Goal: Information Seeking & Learning: Learn about a topic

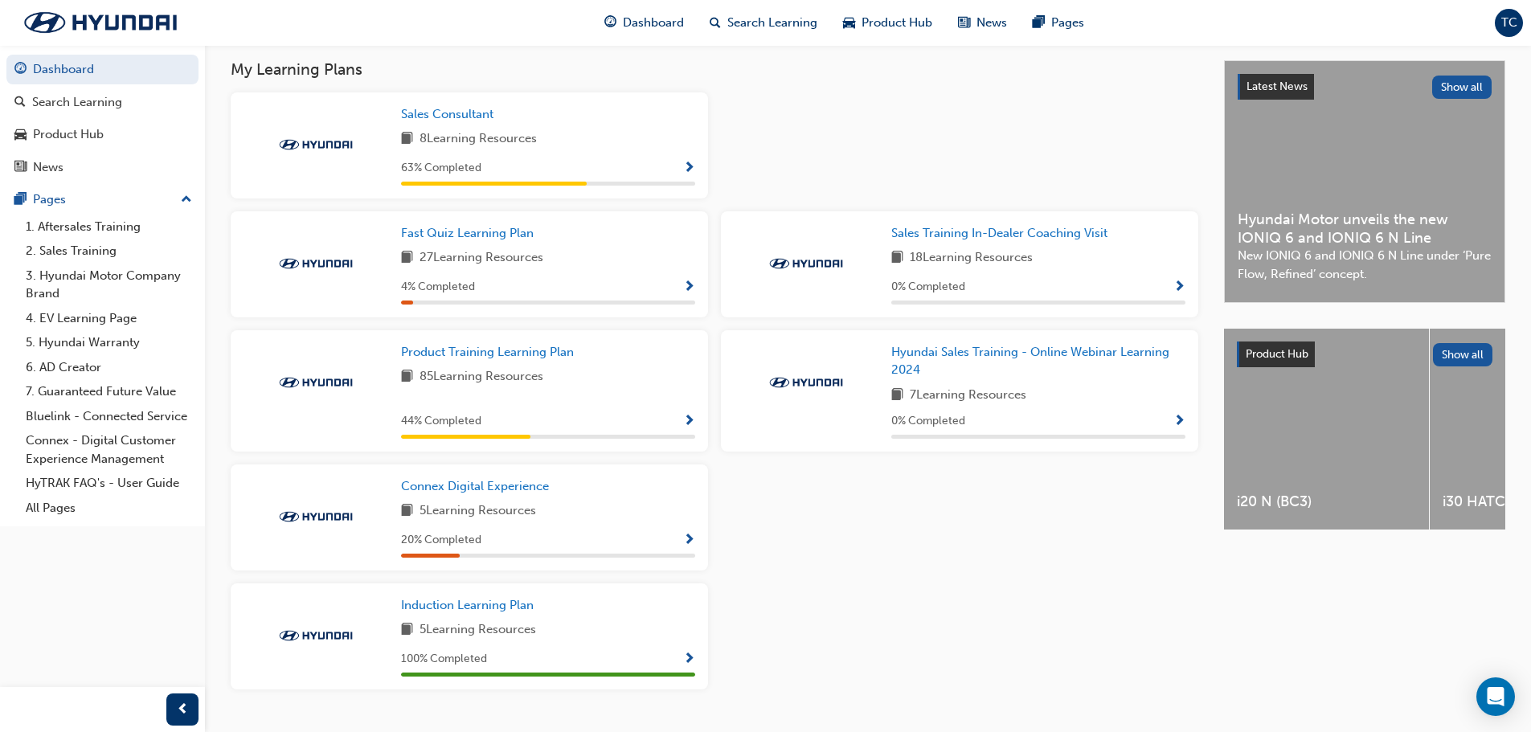
scroll to position [391, 0]
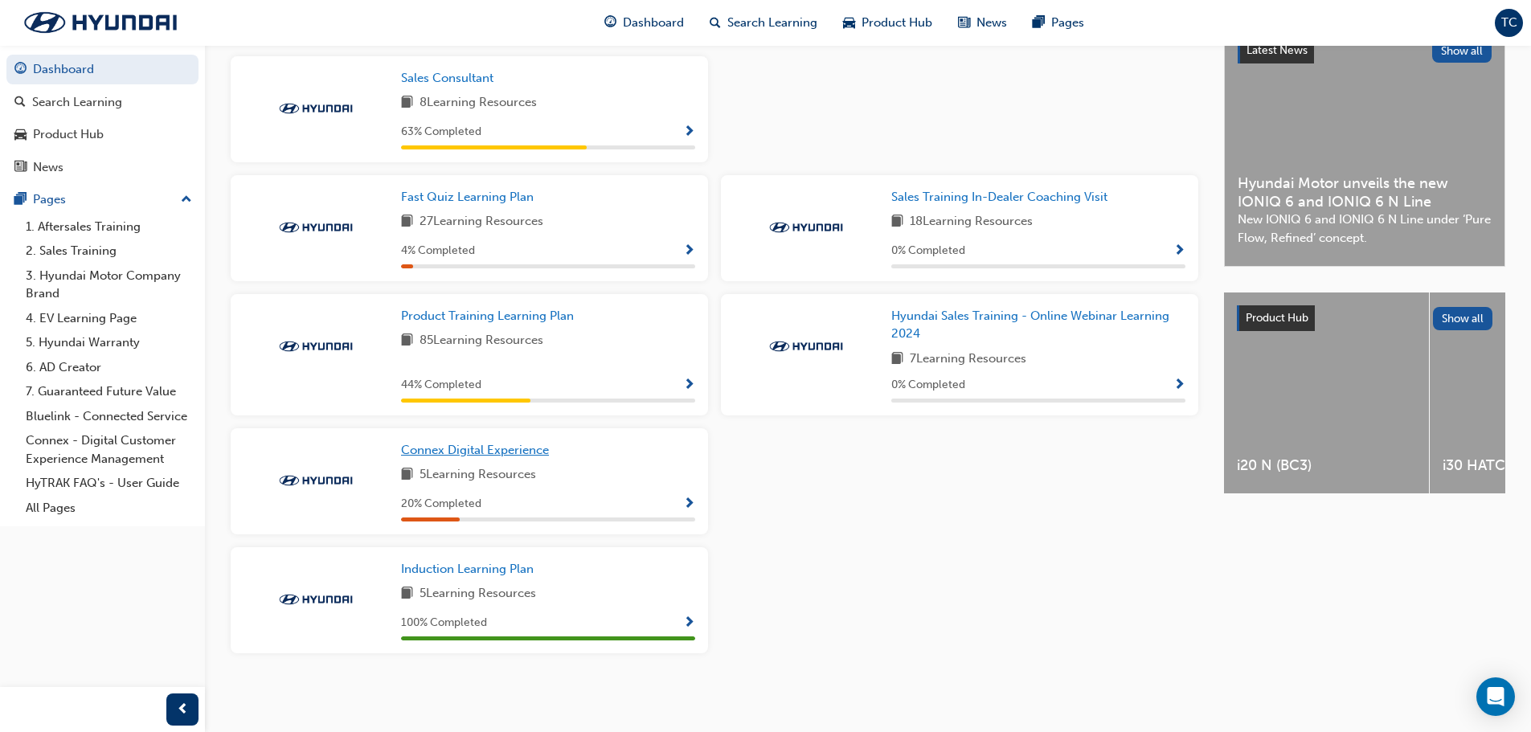
click at [507, 453] on span "Connex Digital Experience" at bounding box center [475, 450] width 148 height 14
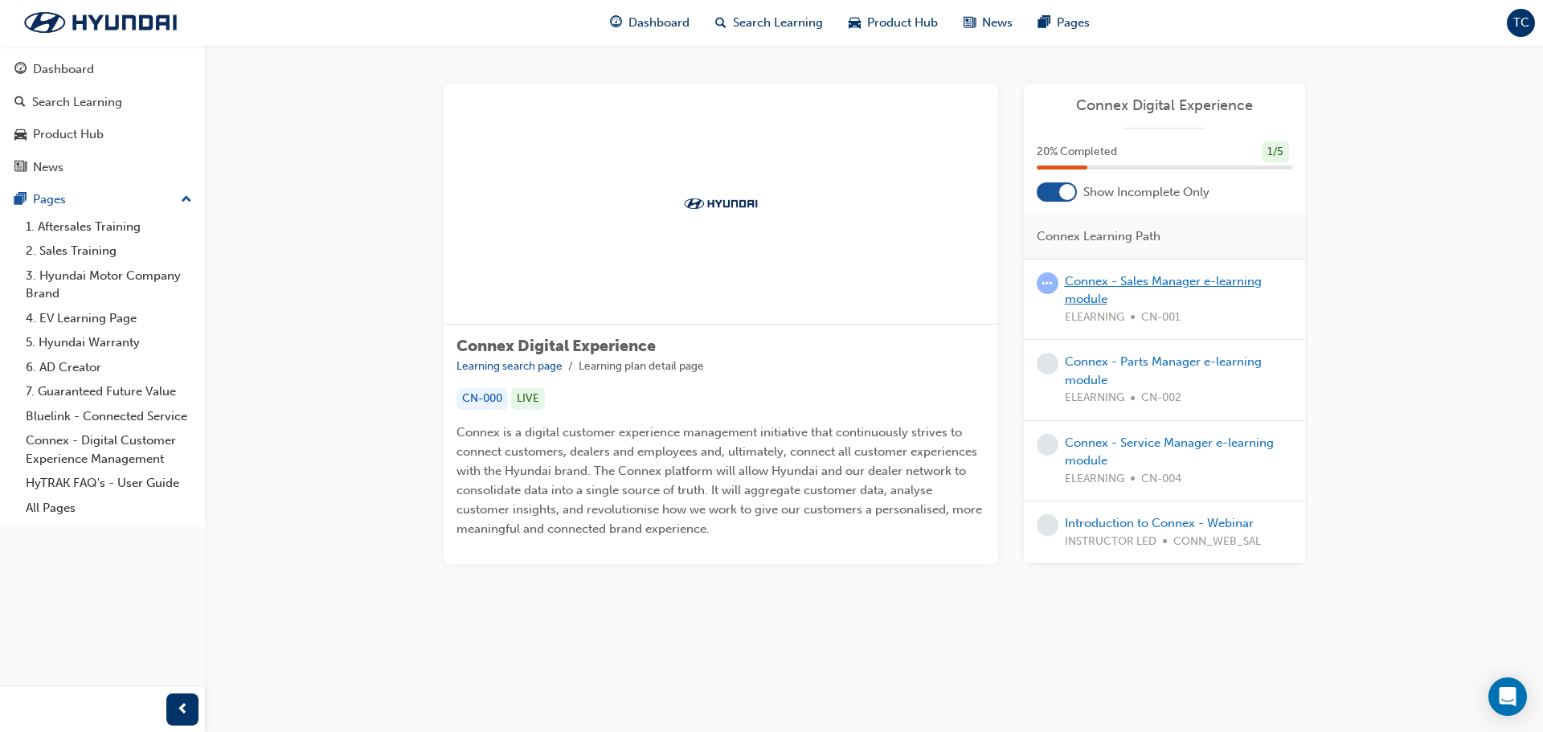
click at [1164, 283] on link "Connex - Sales Manager e-learning module" at bounding box center [1163, 290] width 197 height 33
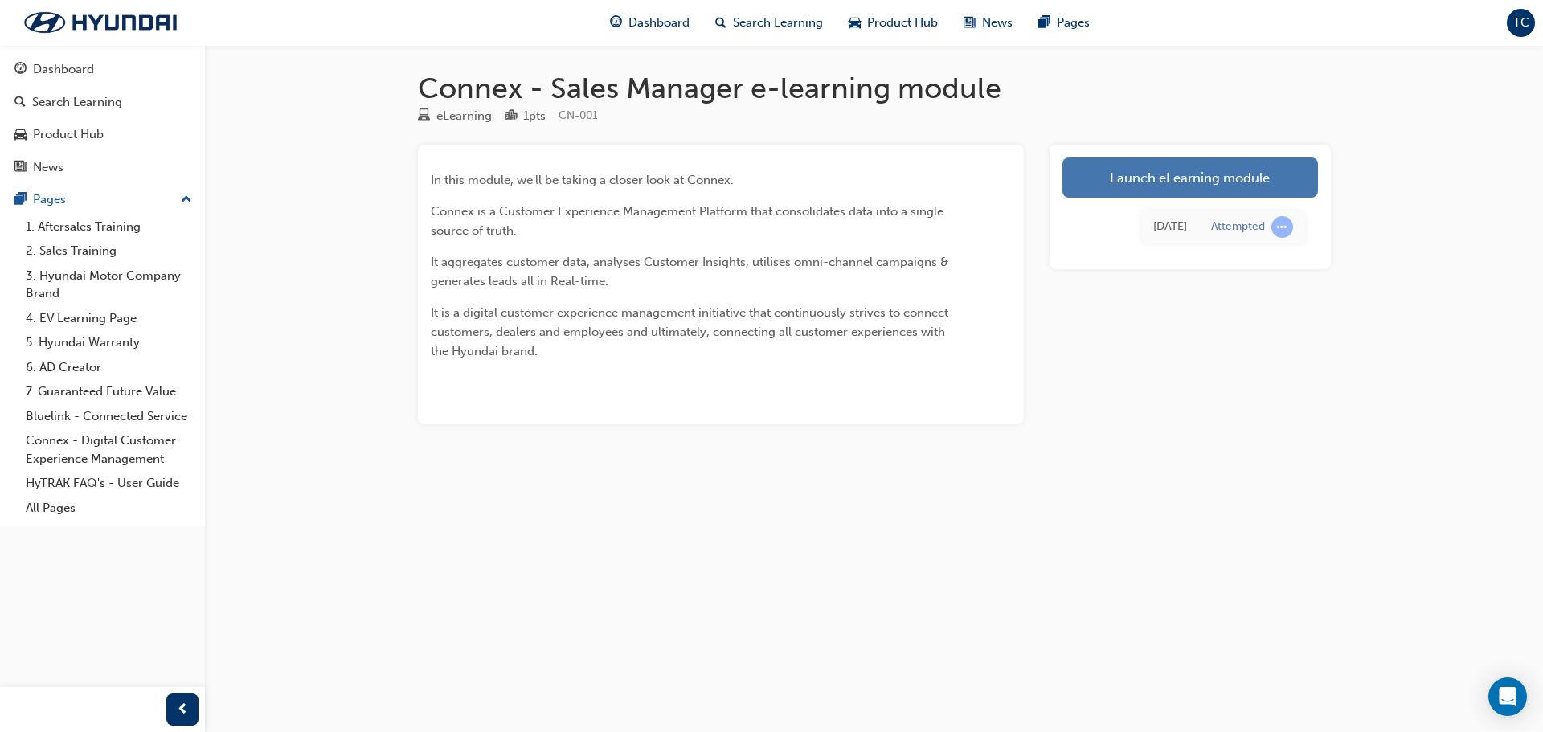
click at [1161, 188] on link "Launch eLearning module" at bounding box center [1189, 177] width 255 height 40
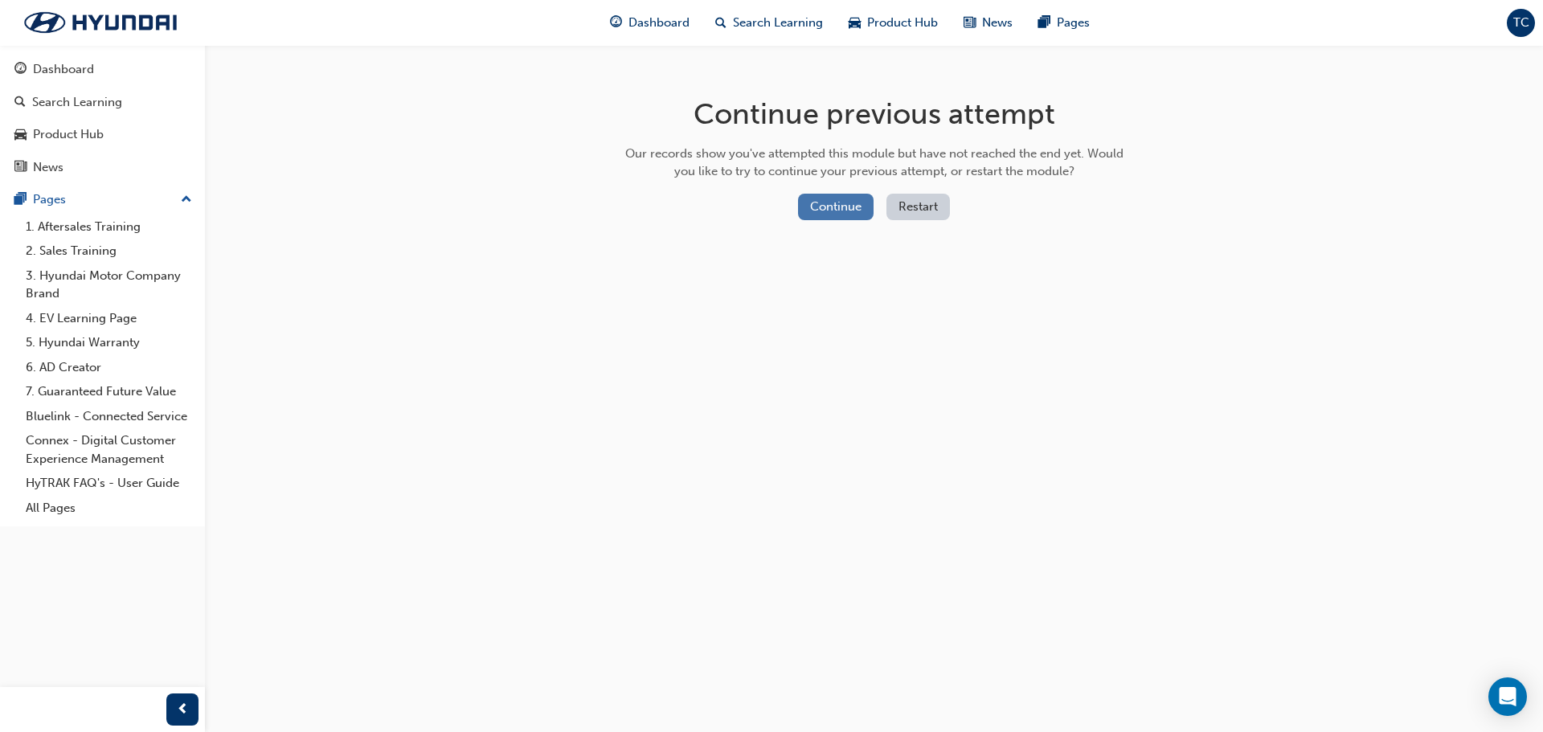
click at [813, 201] on button "Continue" at bounding box center [836, 207] width 76 height 27
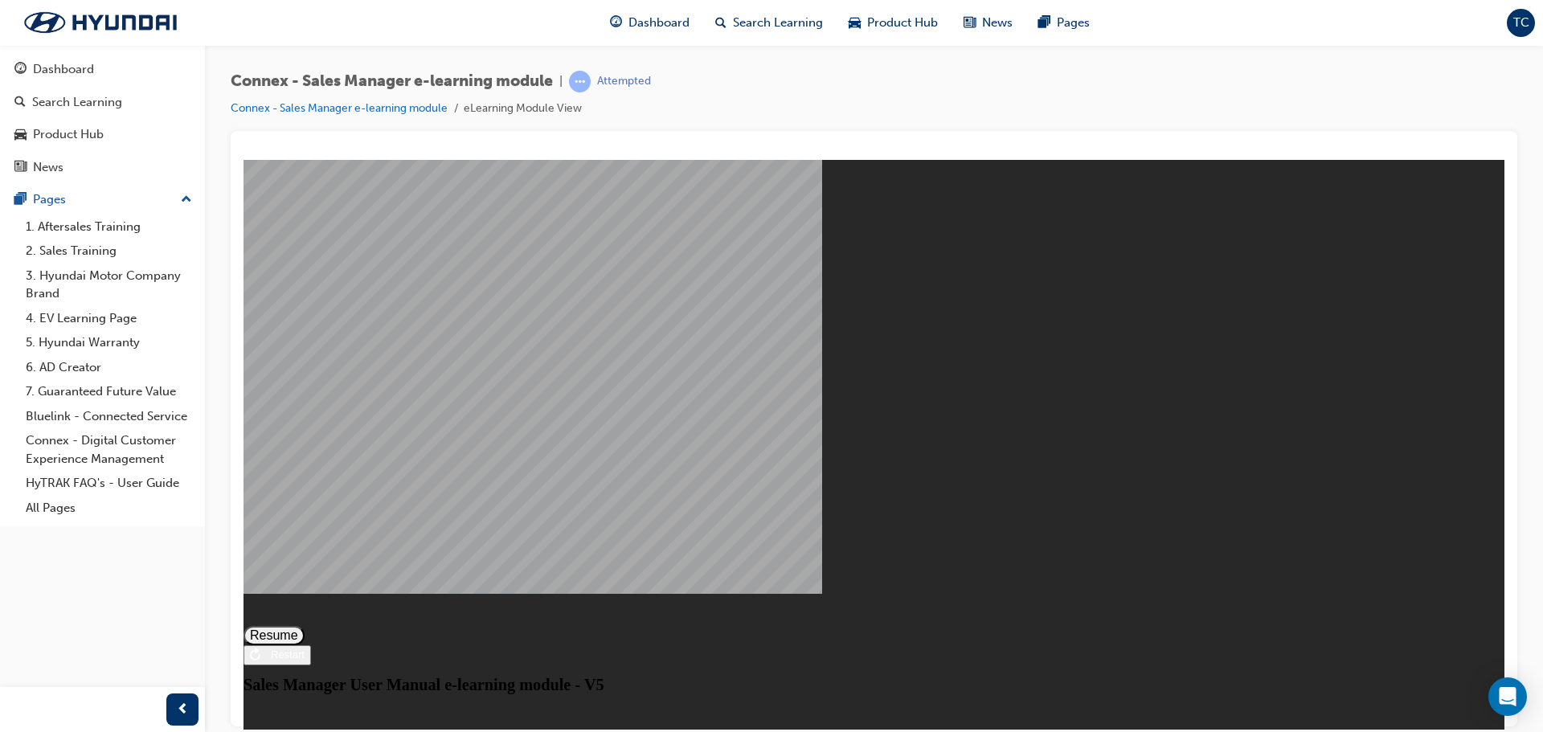
click at [304, 625] on button "Resume" at bounding box center [273, 634] width 61 height 19
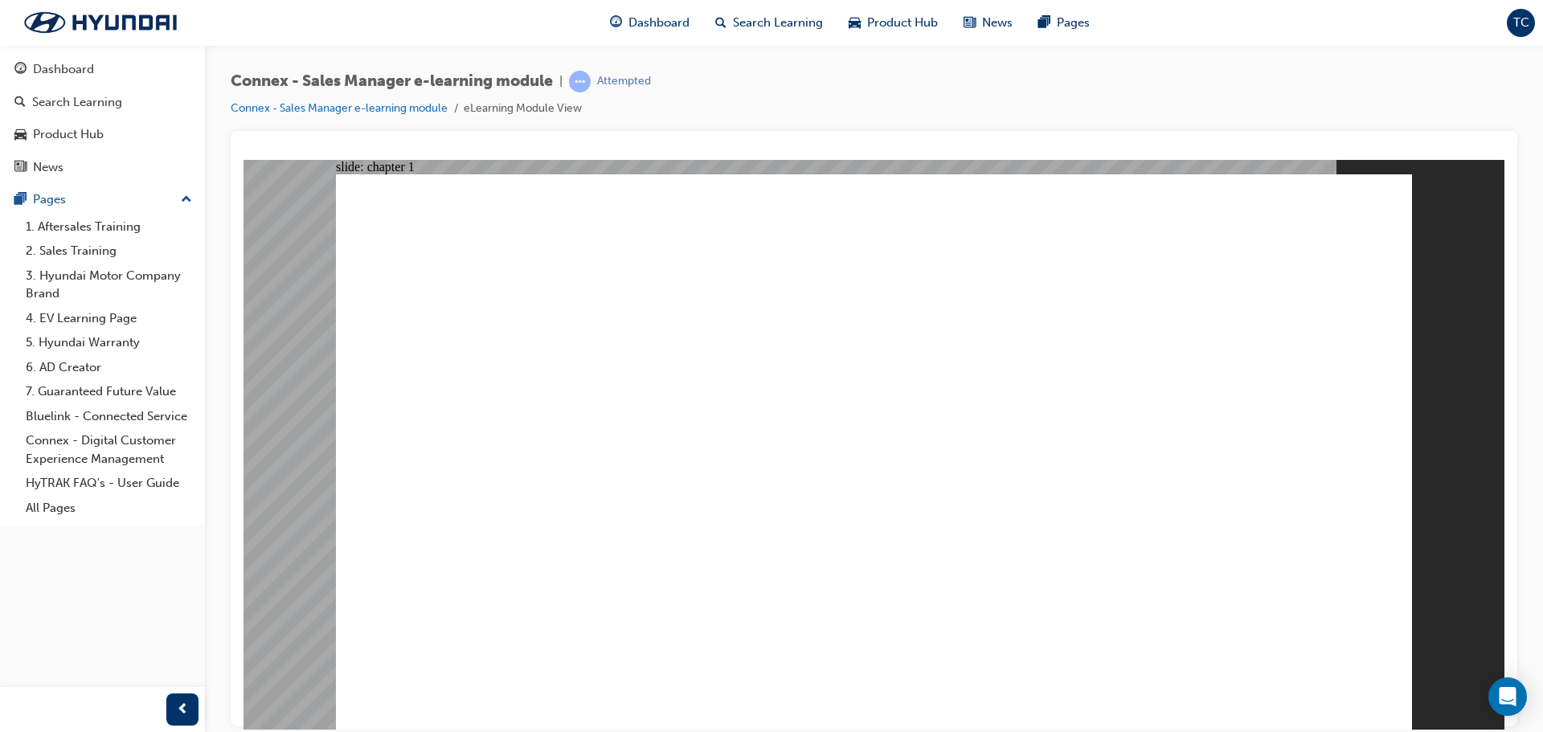
drag, startPoint x: 873, startPoint y: 485, endPoint x: 907, endPoint y: 508, distance: 40.6
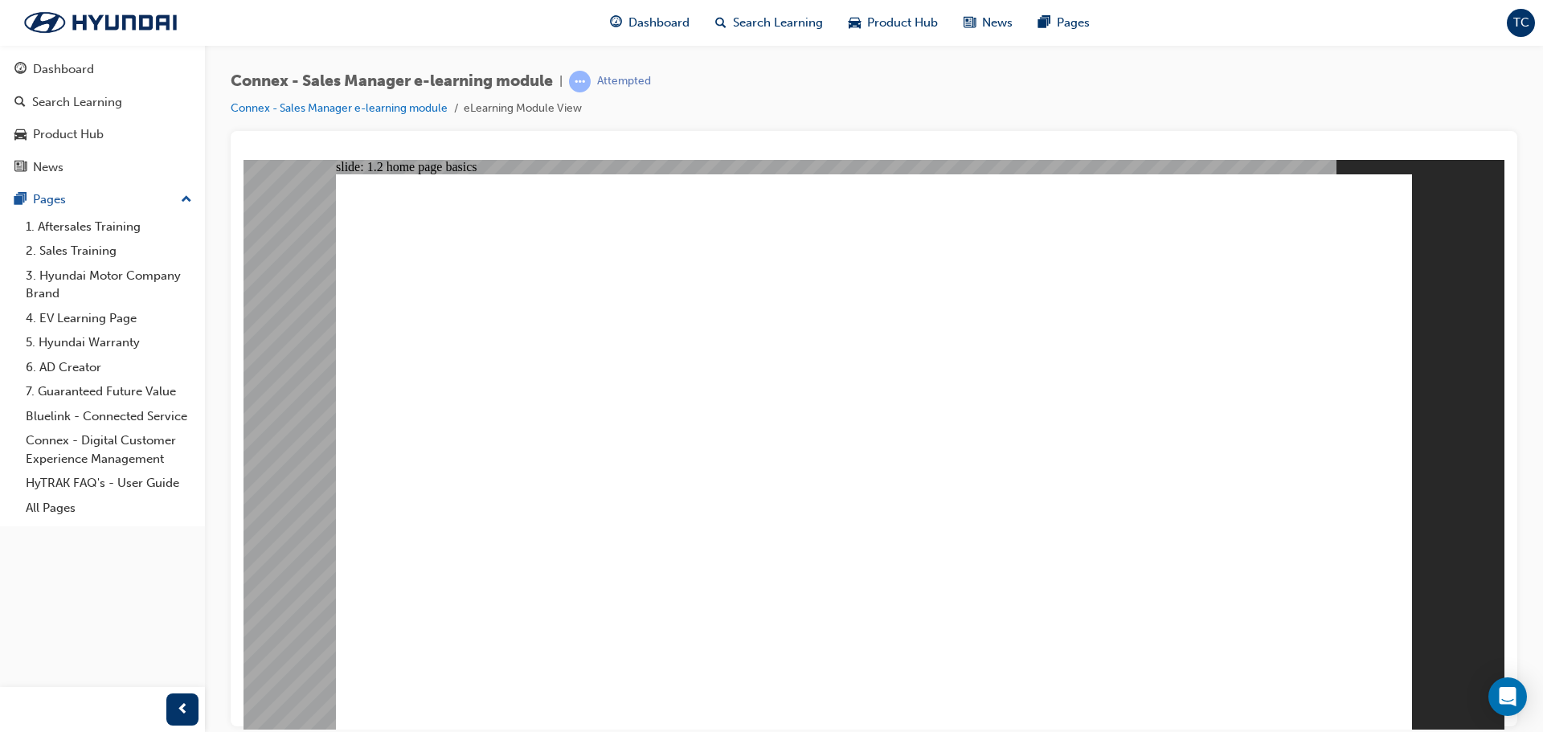
drag, startPoint x: 894, startPoint y: 565, endPoint x: 1043, endPoint y: 635, distance: 164.2
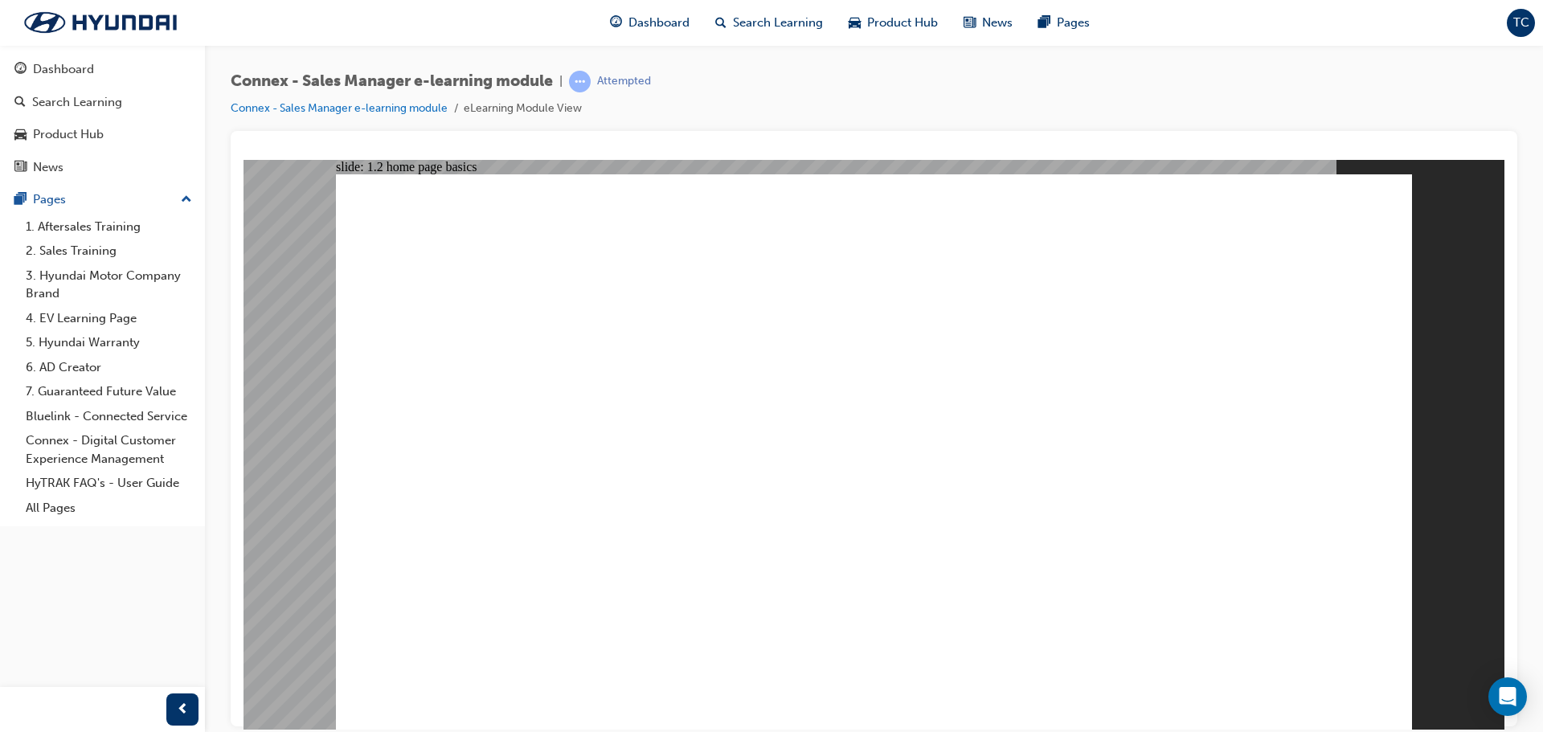
drag, startPoint x: 544, startPoint y: 270, endPoint x: 517, endPoint y: 282, distance: 29.1
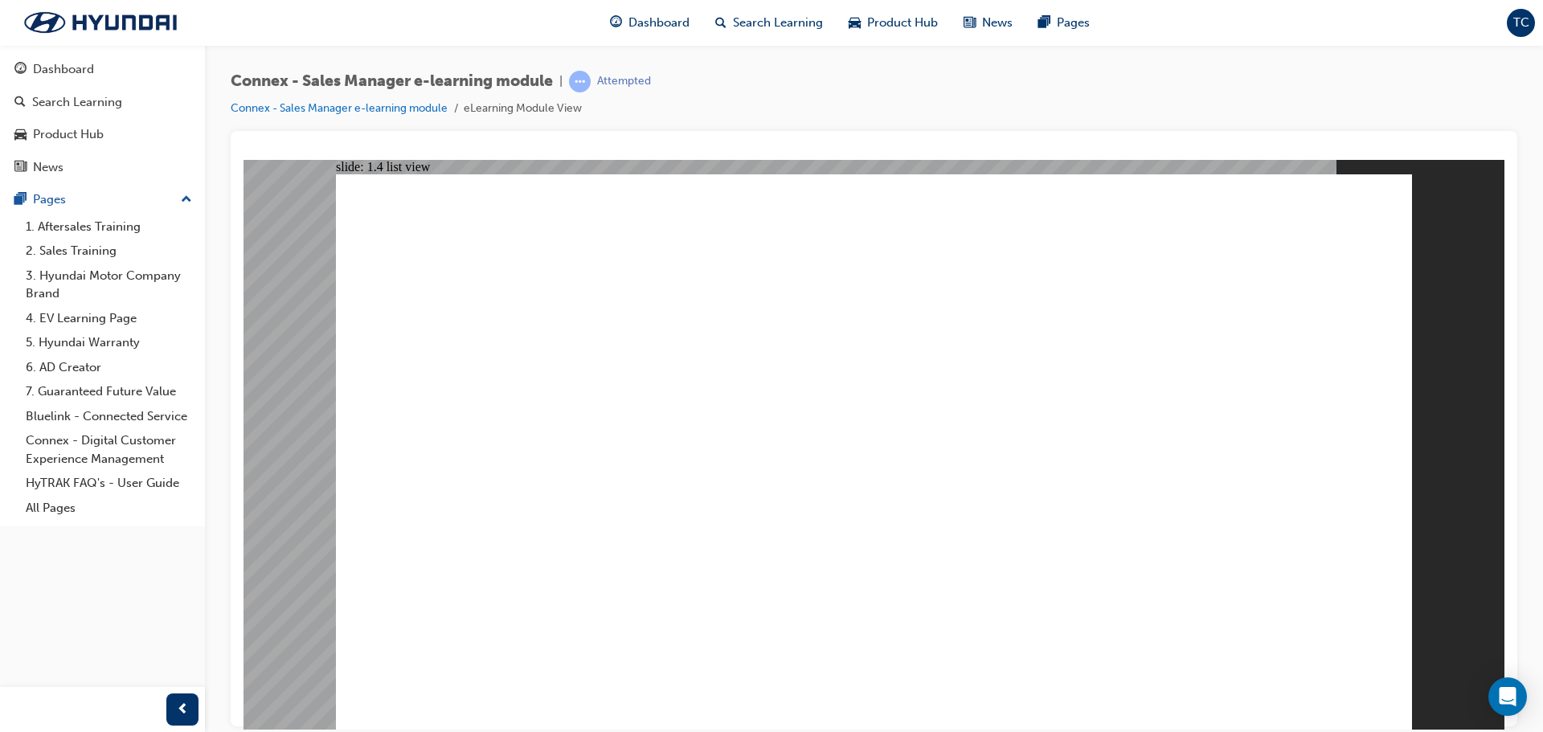
drag, startPoint x: 497, startPoint y: 397, endPoint x: 701, endPoint y: 419, distance: 204.5
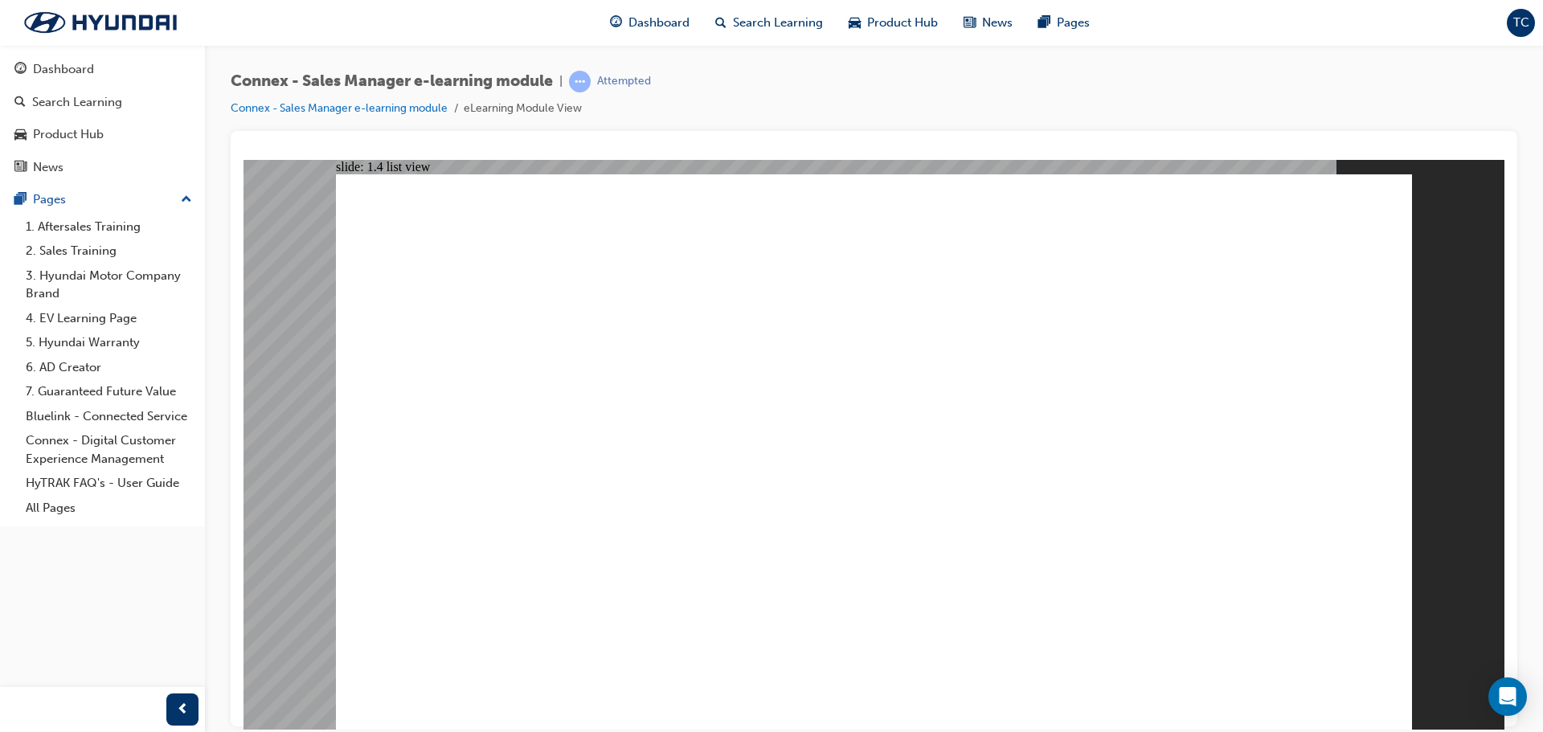
drag, startPoint x: 1104, startPoint y: 529, endPoint x: 1132, endPoint y: 541, distance: 30.3
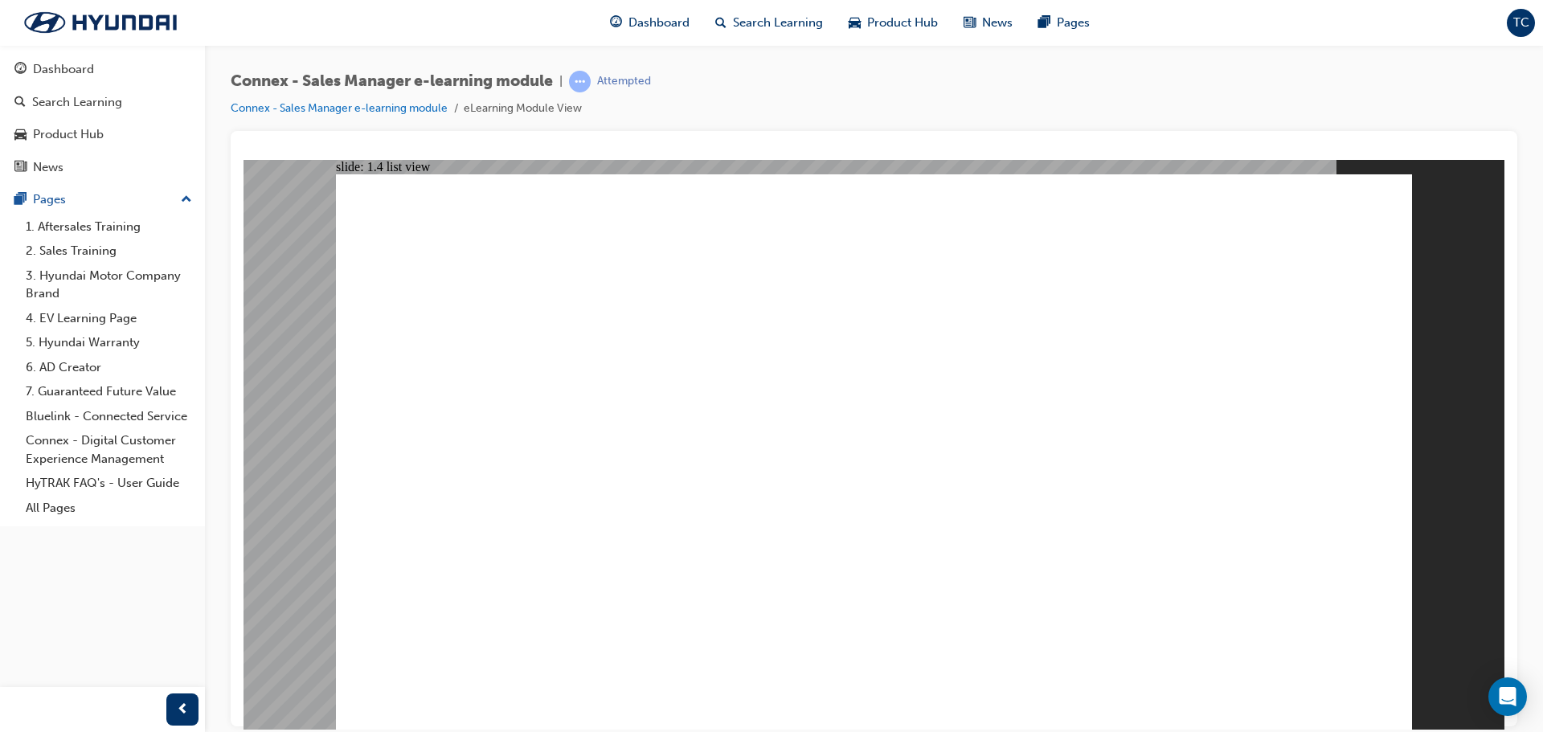
drag, startPoint x: 1131, startPoint y: 529, endPoint x: 1432, endPoint y: 554, distance: 301.5
click at [1432, 554] on div "slide: 1.4 list view Group 1 Rectangle 5 Rectangle 7 9 After clicking on ‘Save’…" at bounding box center [873, 444] width 1261 height 570
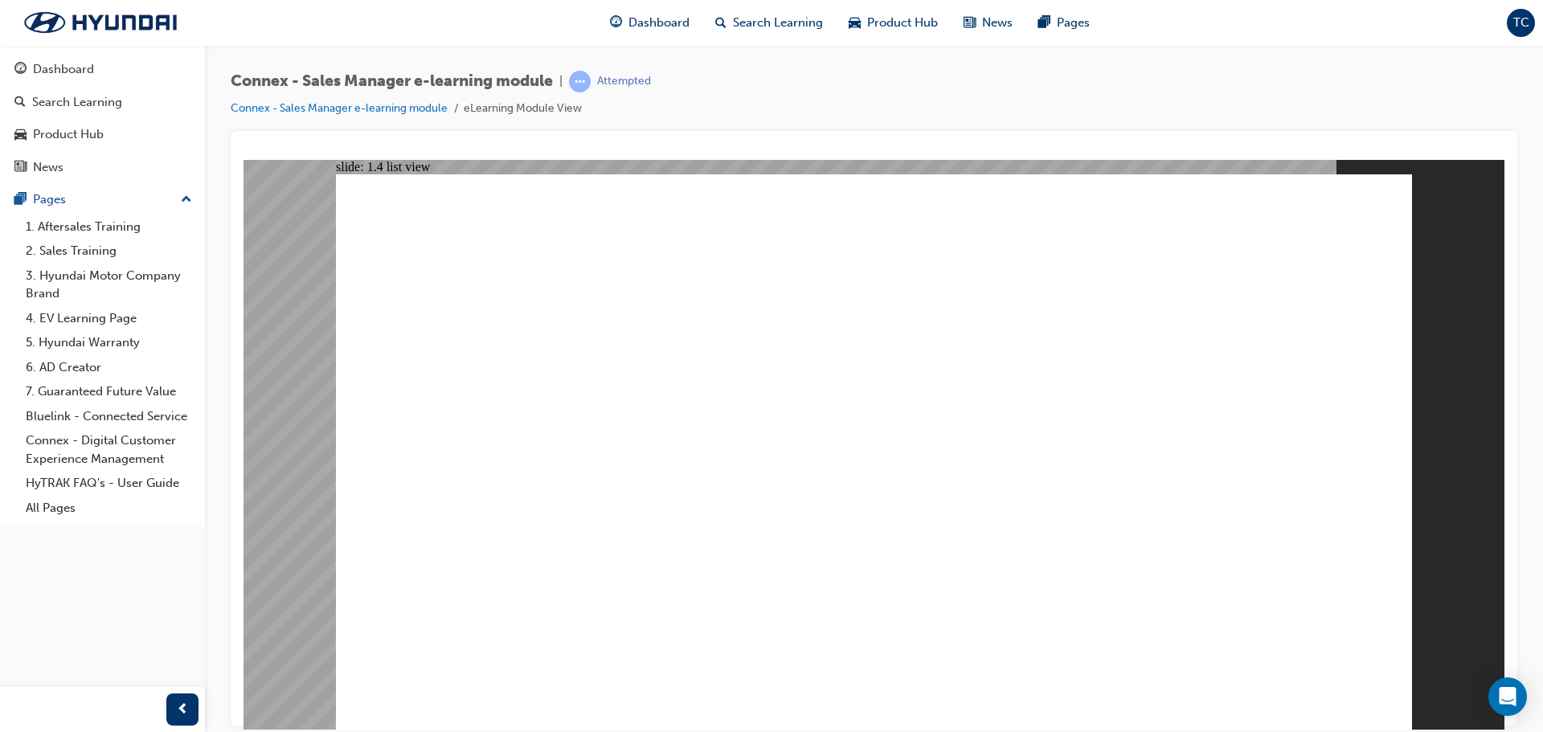
drag, startPoint x: 1265, startPoint y: 562, endPoint x: 1294, endPoint y: 561, distance: 29.8
drag, startPoint x: 1251, startPoint y: 544, endPoint x: 1338, endPoint y: 542, distance: 86.8
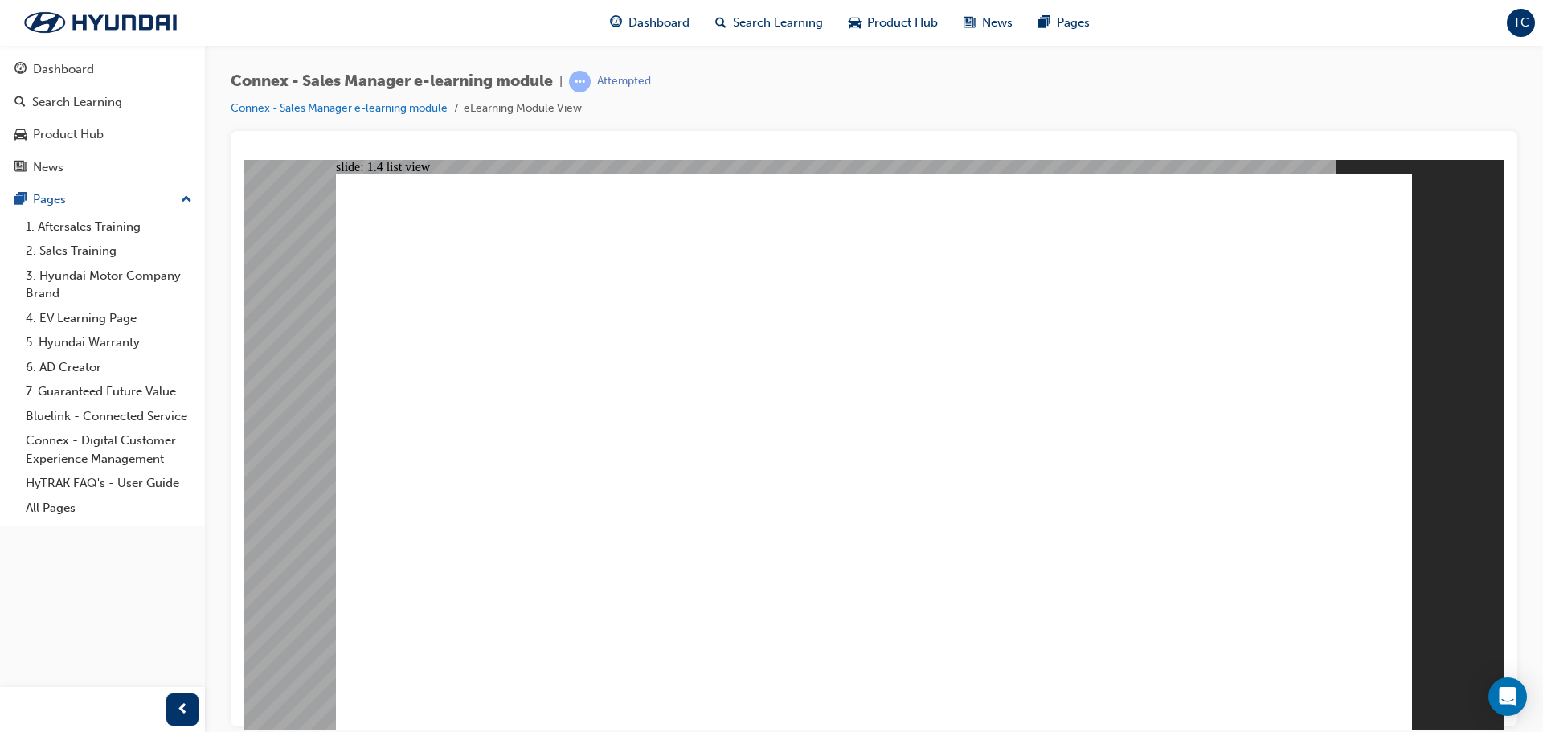
drag, startPoint x: 426, startPoint y: 339, endPoint x: 830, endPoint y: 457, distance: 421.0
click at [794, 431] on div "Group 1 Rectangle 1 Rectangle 2 2. Opportunity Basics 2.1 Navigation to Opportu…" at bounding box center [874, 459] width 1076 height 570
click at [243, 159] on image at bounding box center [243, 159] width 0 height 0
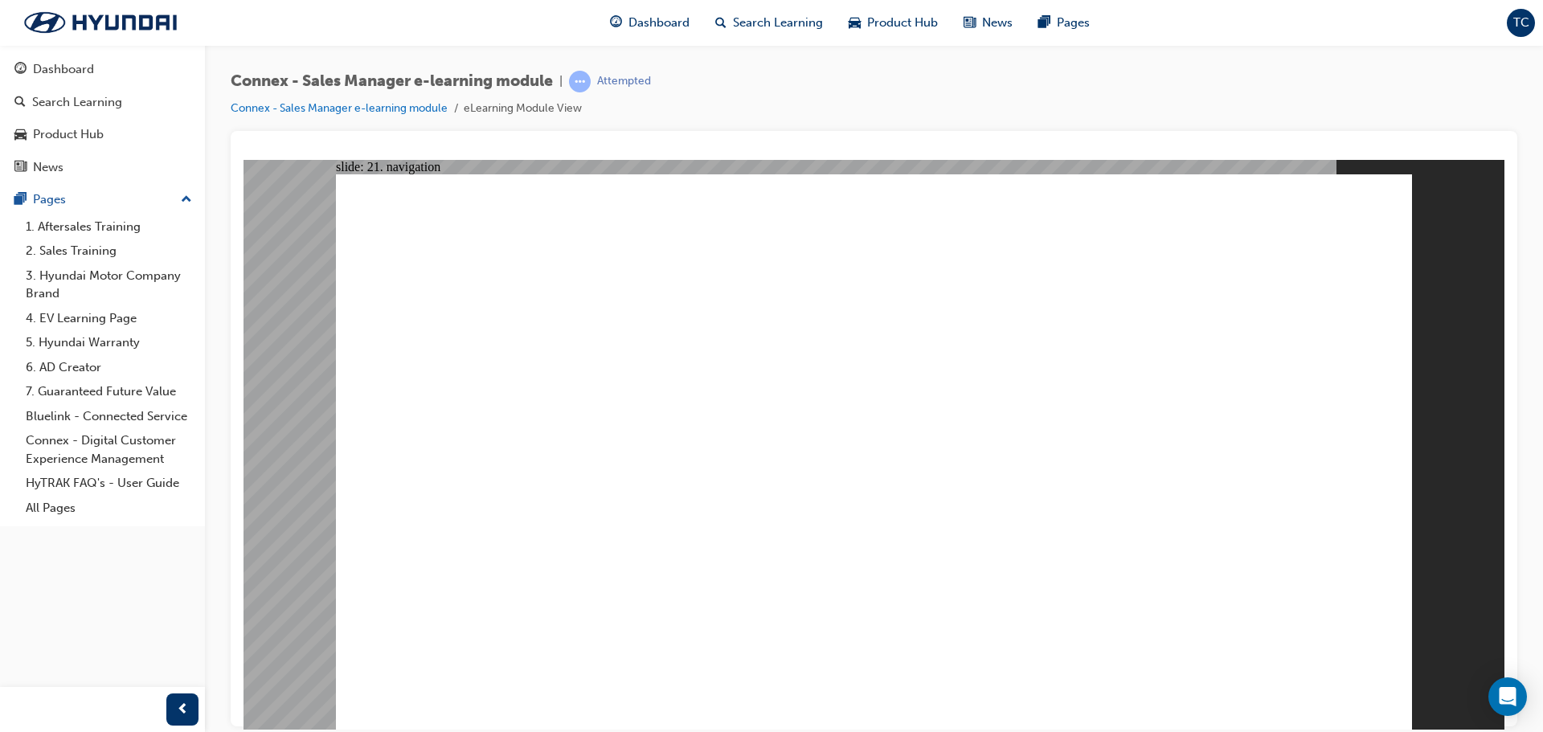
click at [243, 159] on image at bounding box center [243, 159] width 0 height 0
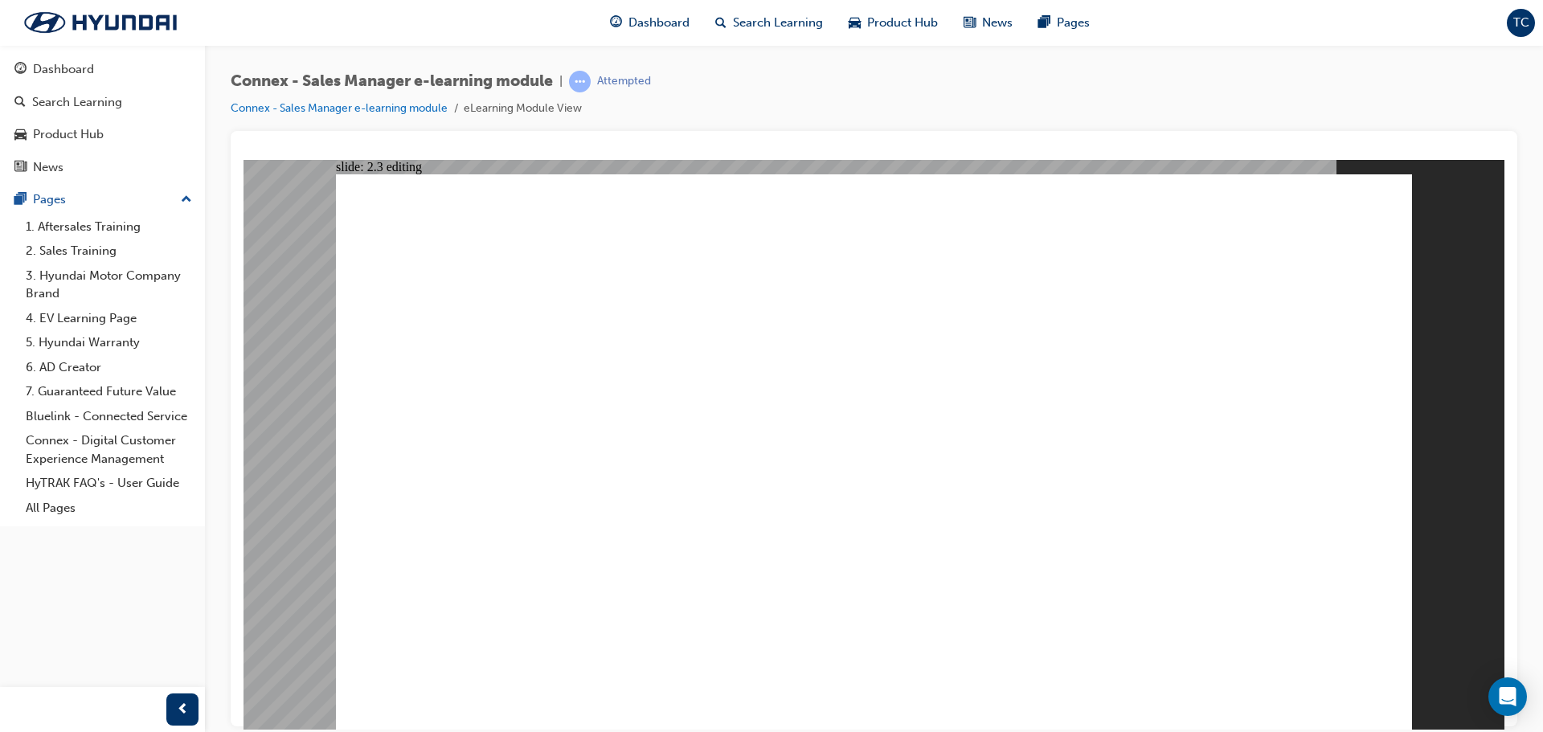
drag, startPoint x: 1118, startPoint y: 280, endPoint x: 1105, endPoint y: 510, distance: 230.9
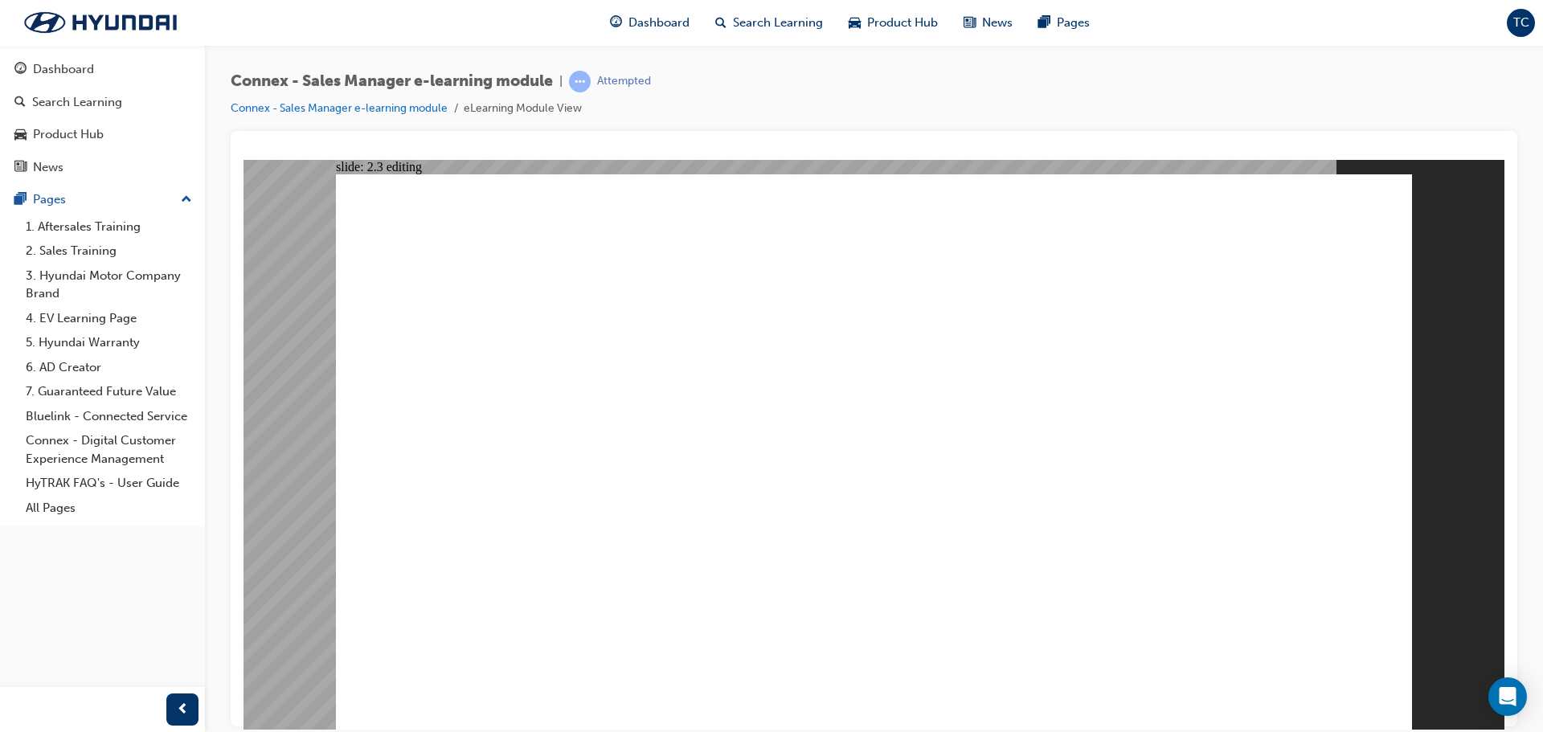
drag, startPoint x: 1111, startPoint y: 654, endPoint x: 685, endPoint y: 636, distance: 427.0
drag, startPoint x: 791, startPoint y: 398, endPoint x: 744, endPoint y: 443, distance: 65.4
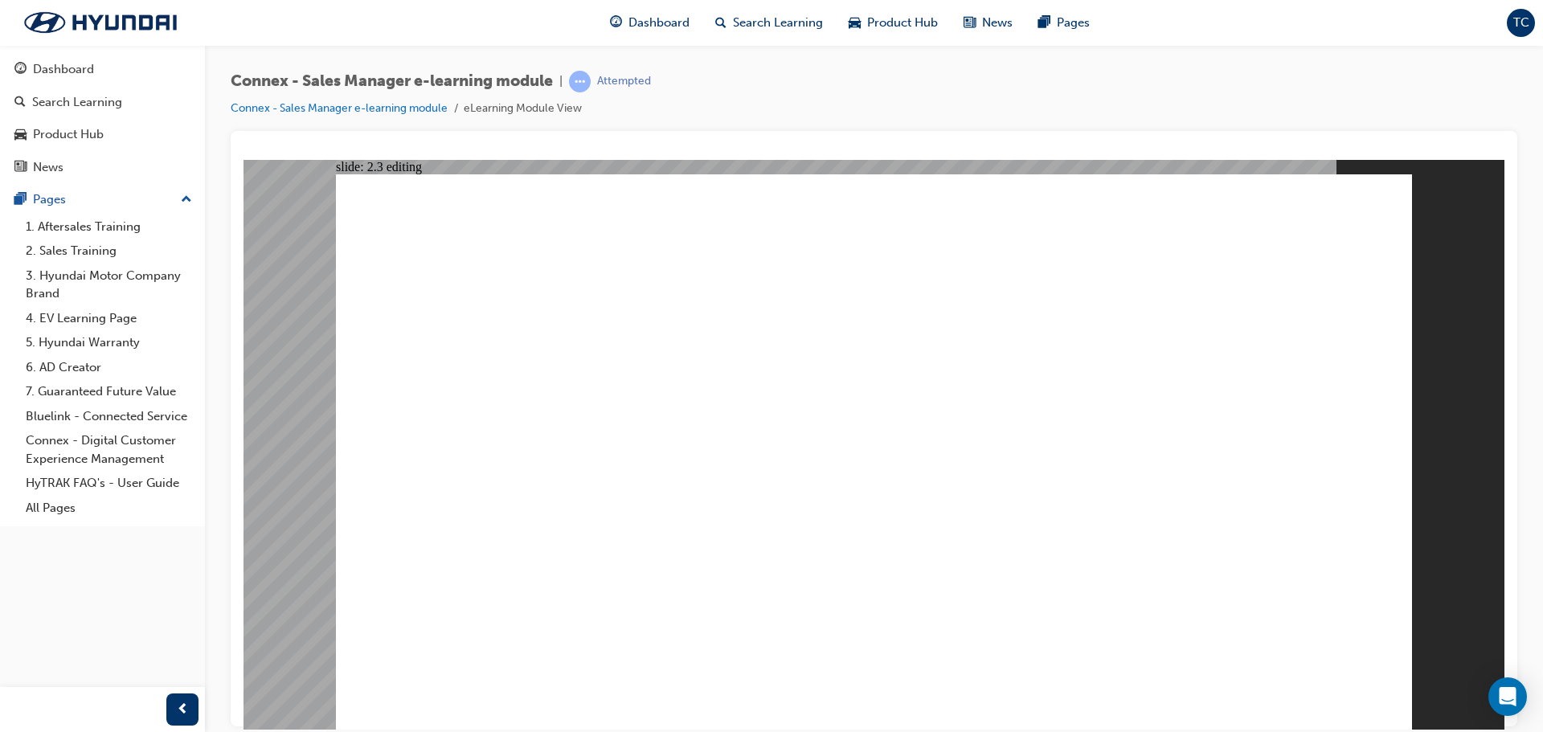
drag, startPoint x: 1165, startPoint y: 640, endPoint x: 1156, endPoint y: 642, distance: 9.2
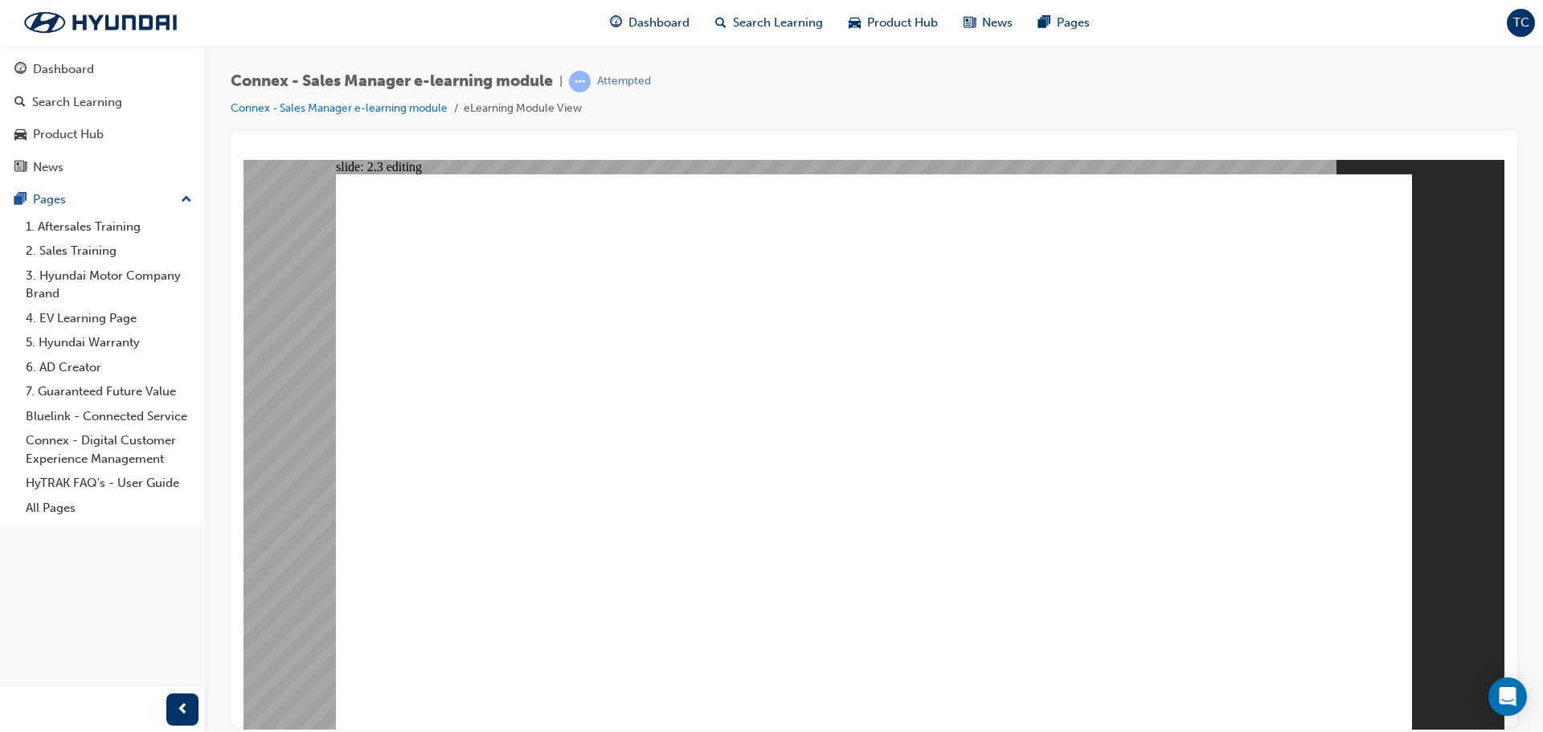
drag, startPoint x: 1032, startPoint y: 636, endPoint x: 1048, endPoint y: 629, distance: 17.3
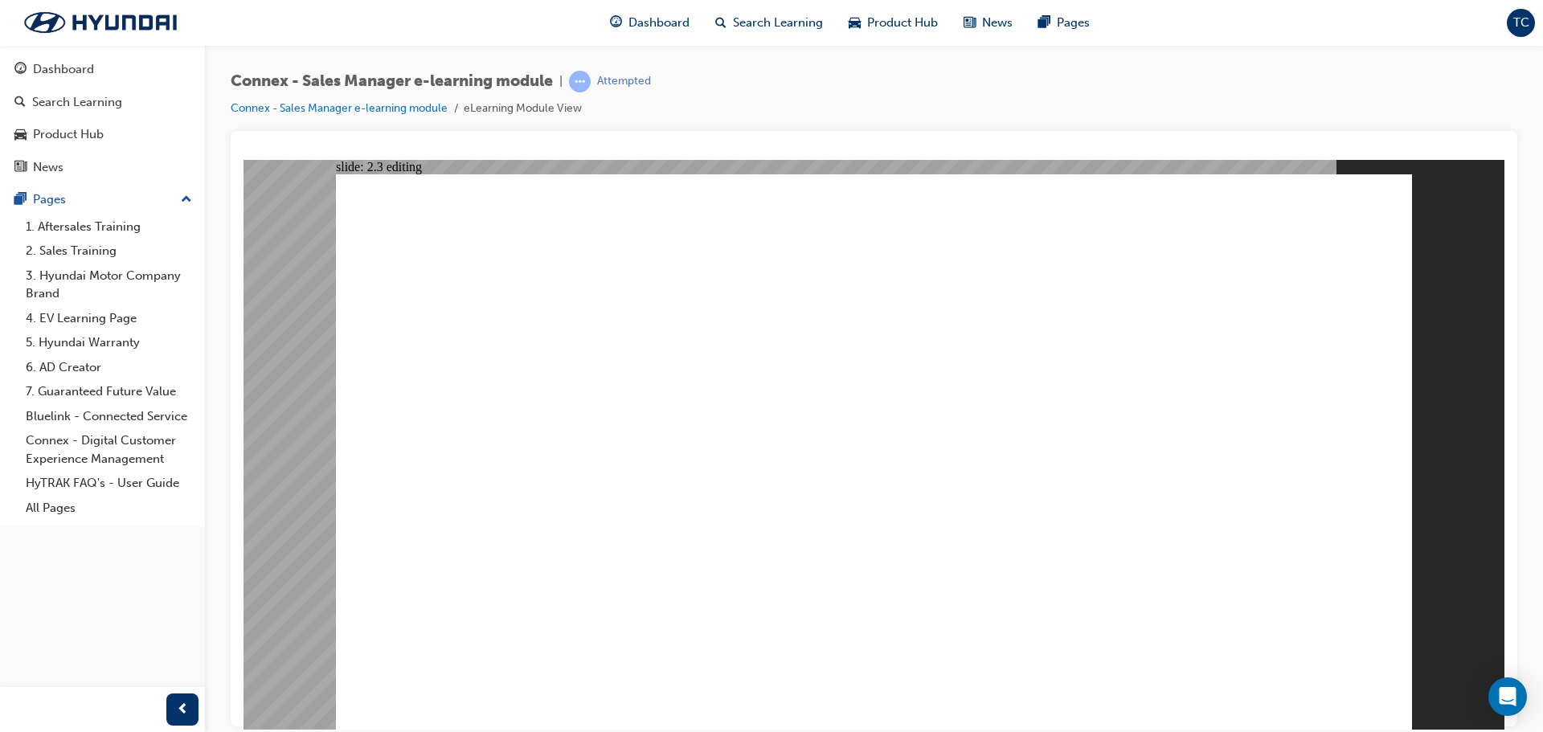
drag, startPoint x: 561, startPoint y: 460, endPoint x: 908, endPoint y: 443, distance: 347.4
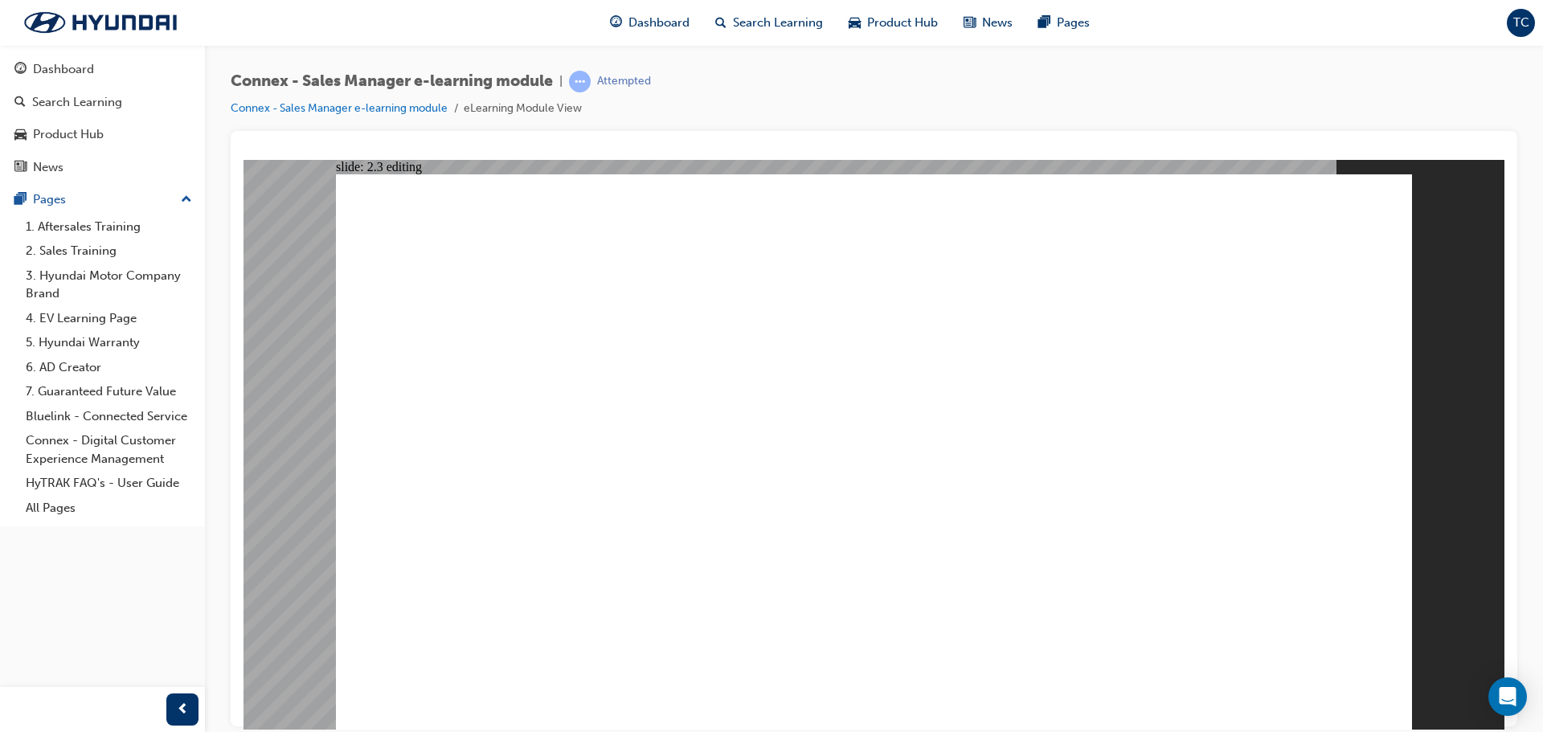
click at [243, 159] on image at bounding box center [243, 159] width 0 height 0
drag, startPoint x: 1081, startPoint y: 690, endPoint x: 1065, endPoint y: 699, distance: 18.3
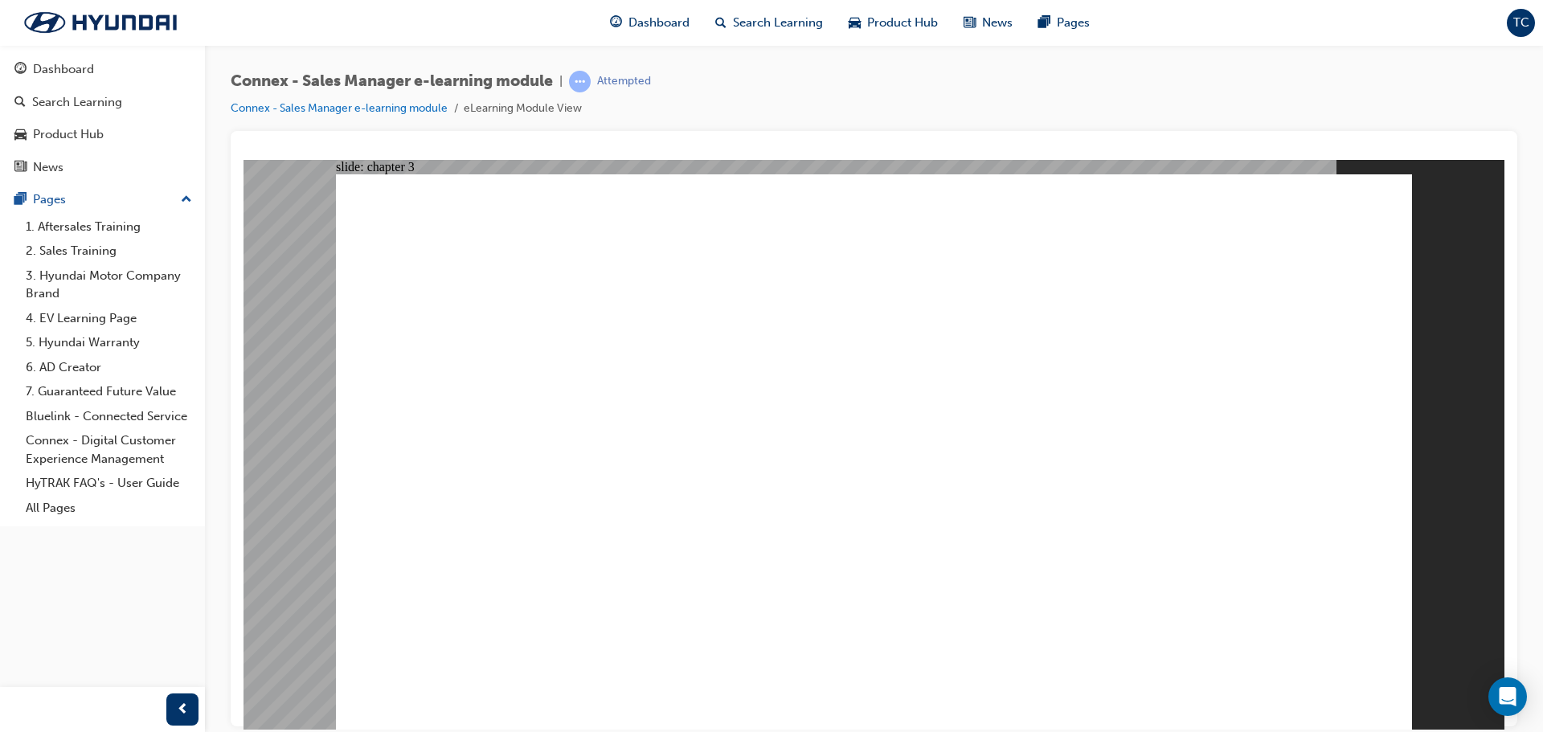
click at [243, 159] on image at bounding box center [243, 159] width 0 height 0
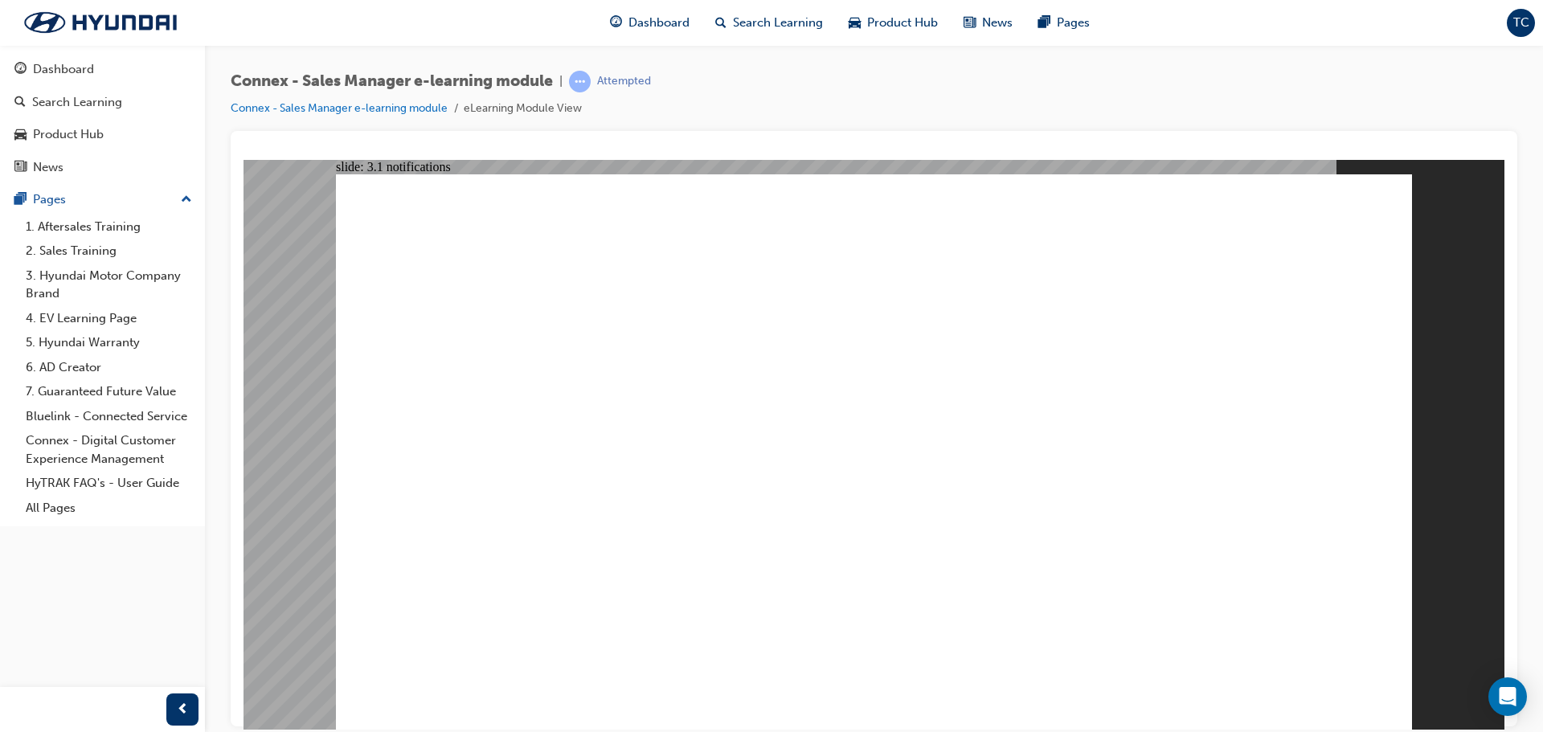
drag, startPoint x: 684, startPoint y: 390, endPoint x: 909, endPoint y: 473, distance: 240.7
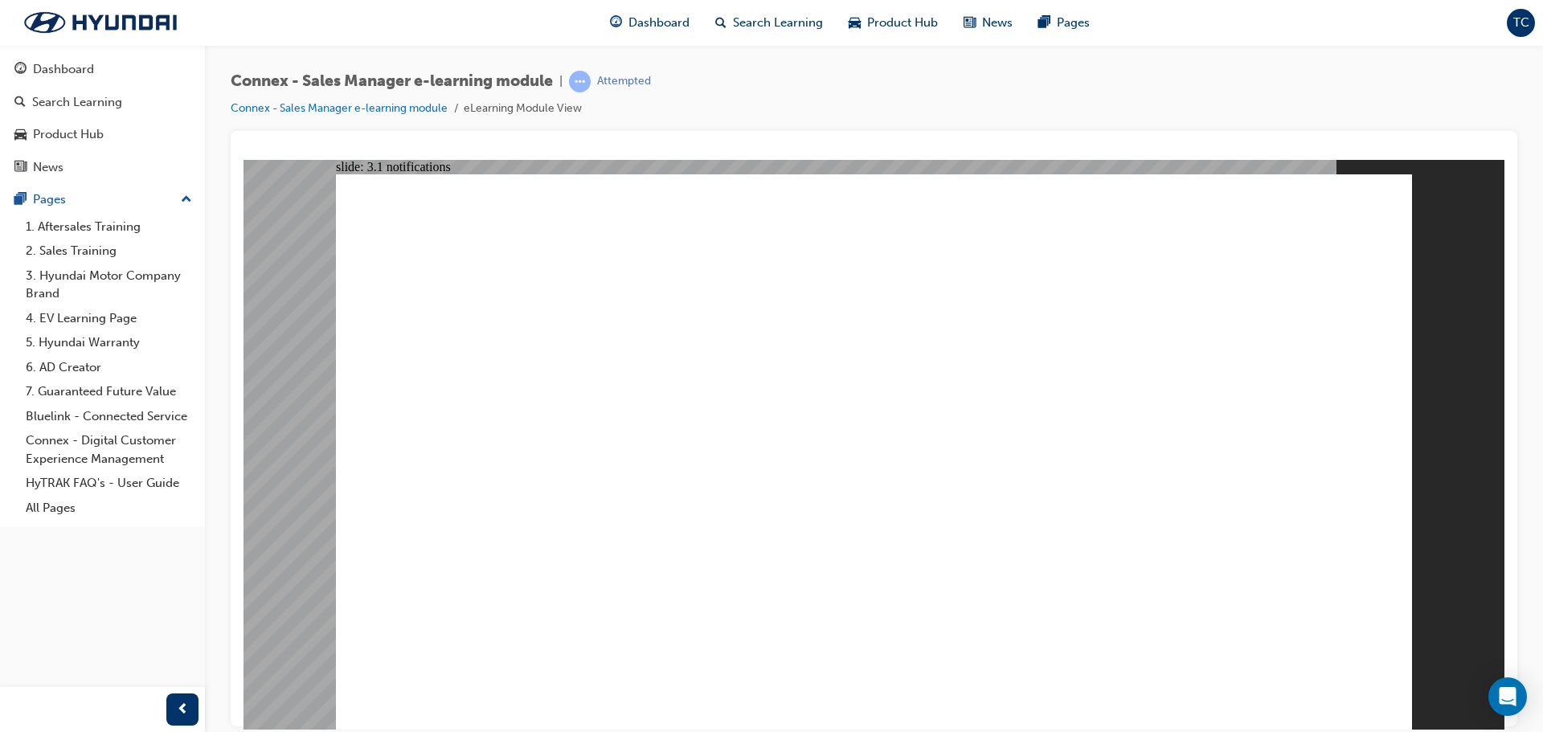
drag, startPoint x: 894, startPoint y: 472, endPoint x: 713, endPoint y: 401, distance: 194.9
drag, startPoint x: 679, startPoint y: 389, endPoint x: 895, endPoint y: 476, distance: 233.2
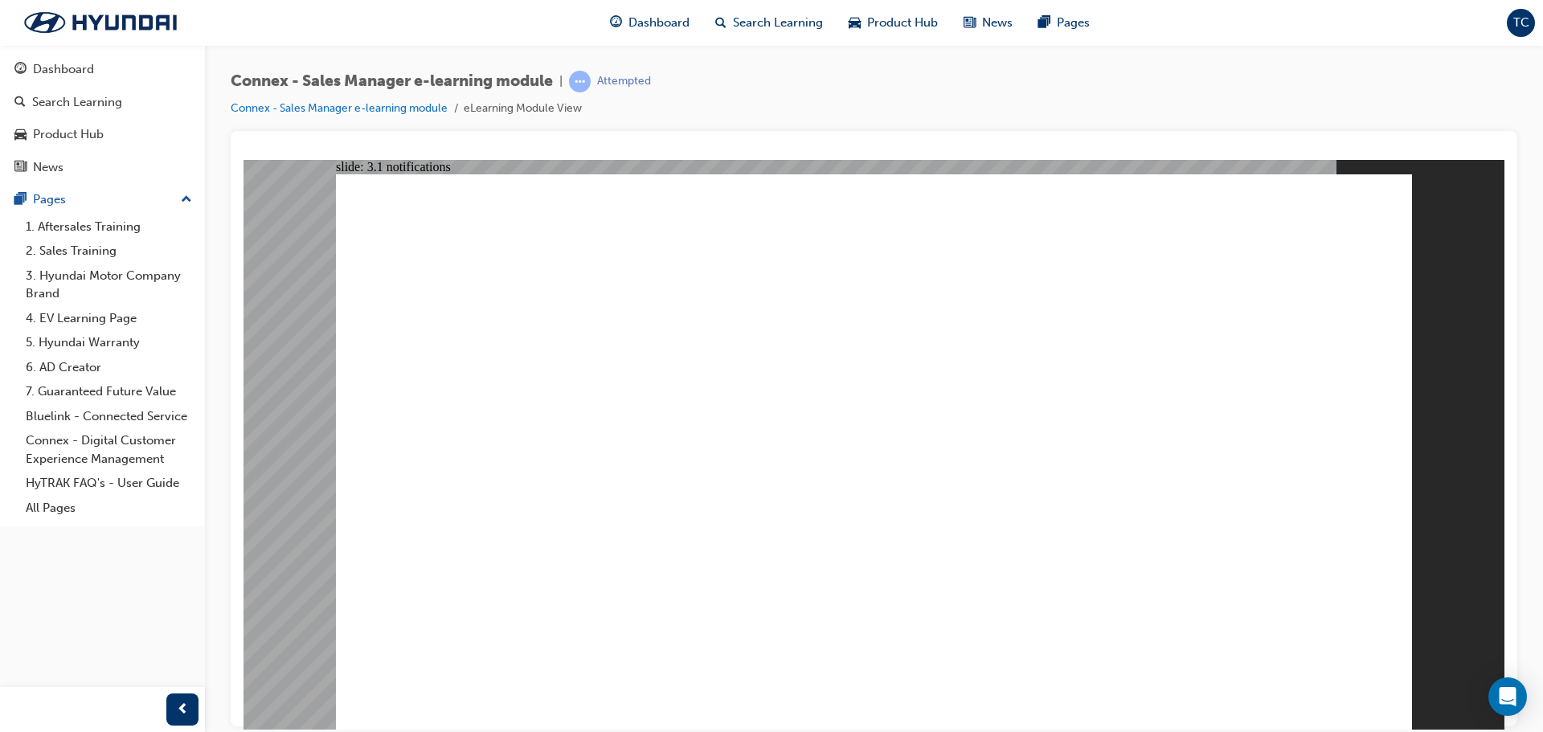
drag, startPoint x: 882, startPoint y: 465, endPoint x: 679, endPoint y: 381, distance: 220.1
drag, startPoint x: 1213, startPoint y: 273, endPoint x: 1334, endPoint y: 323, distance: 131.1
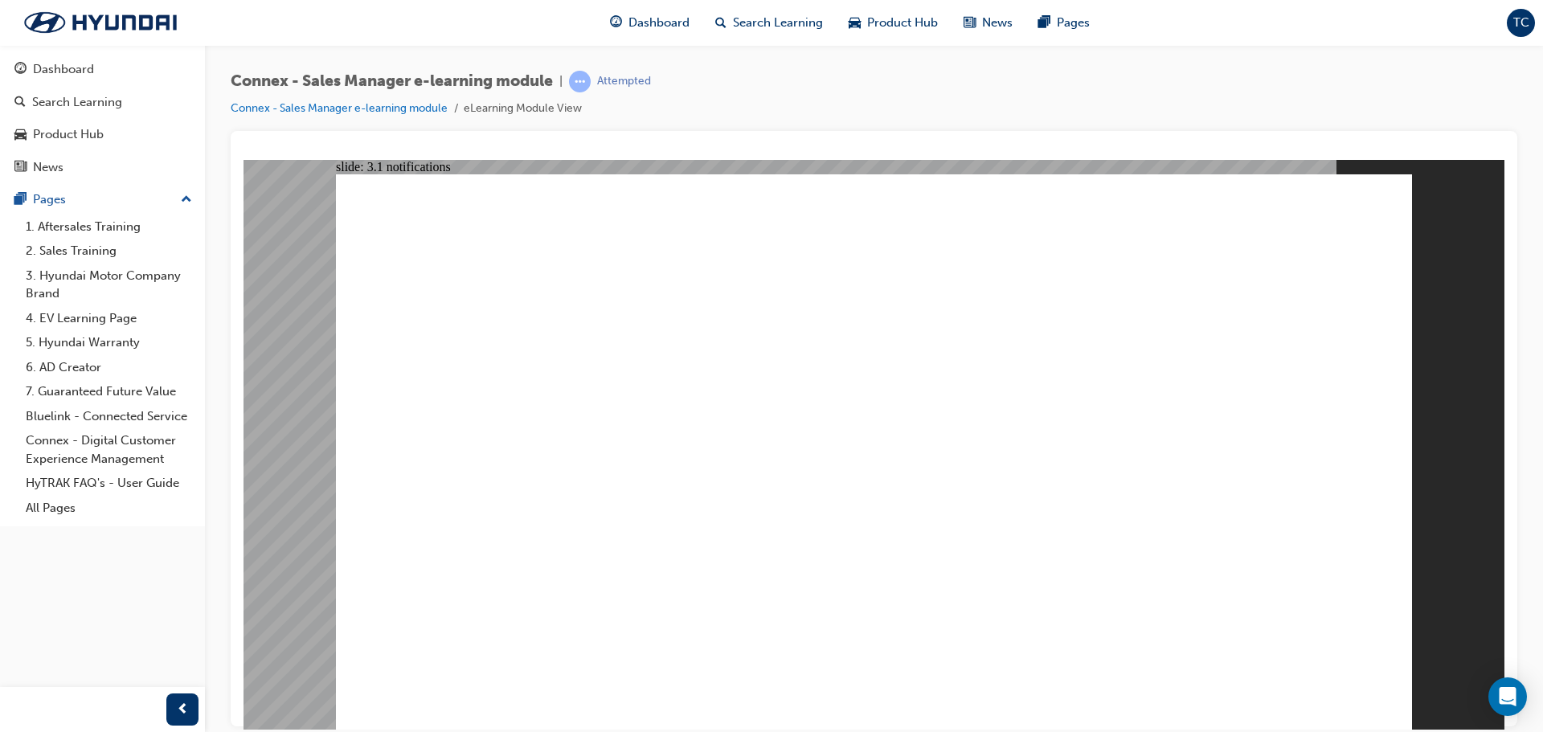
drag, startPoint x: 1330, startPoint y: 314, endPoint x: 1213, endPoint y: 266, distance: 126.8
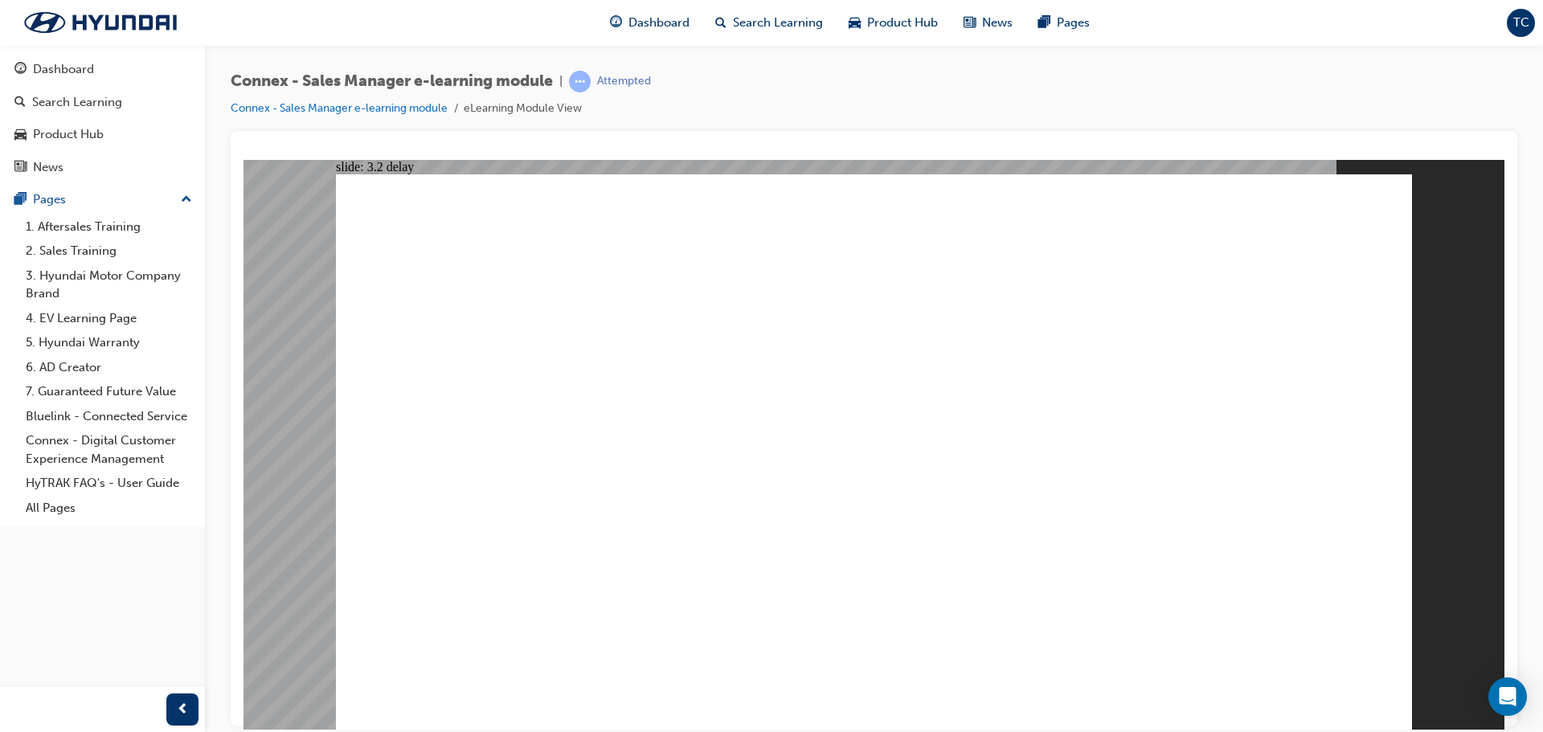
drag, startPoint x: 423, startPoint y: 345, endPoint x: 636, endPoint y: 436, distance: 231.0
click at [636, 436] on div "Group 1 Rectangle 1 Rectangle 2 4. Sales Process 4.1 Accepting an Opportunity 4…" at bounding box center [874, 459] width 1076 height 570
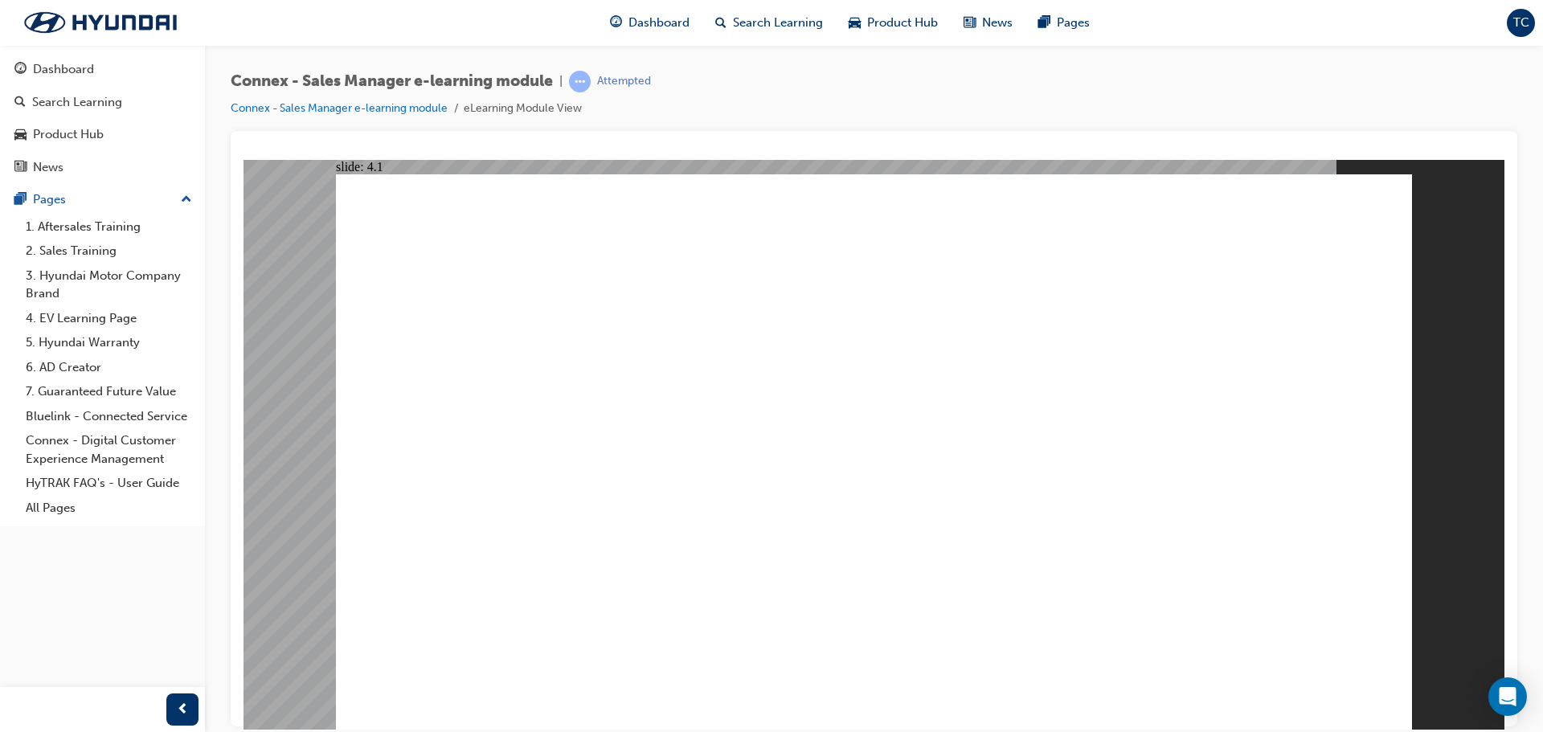
drag, startPoint x: 738, startPoint y: 566, endPoint x: 482, endPoint y: 513, distance: 261.6
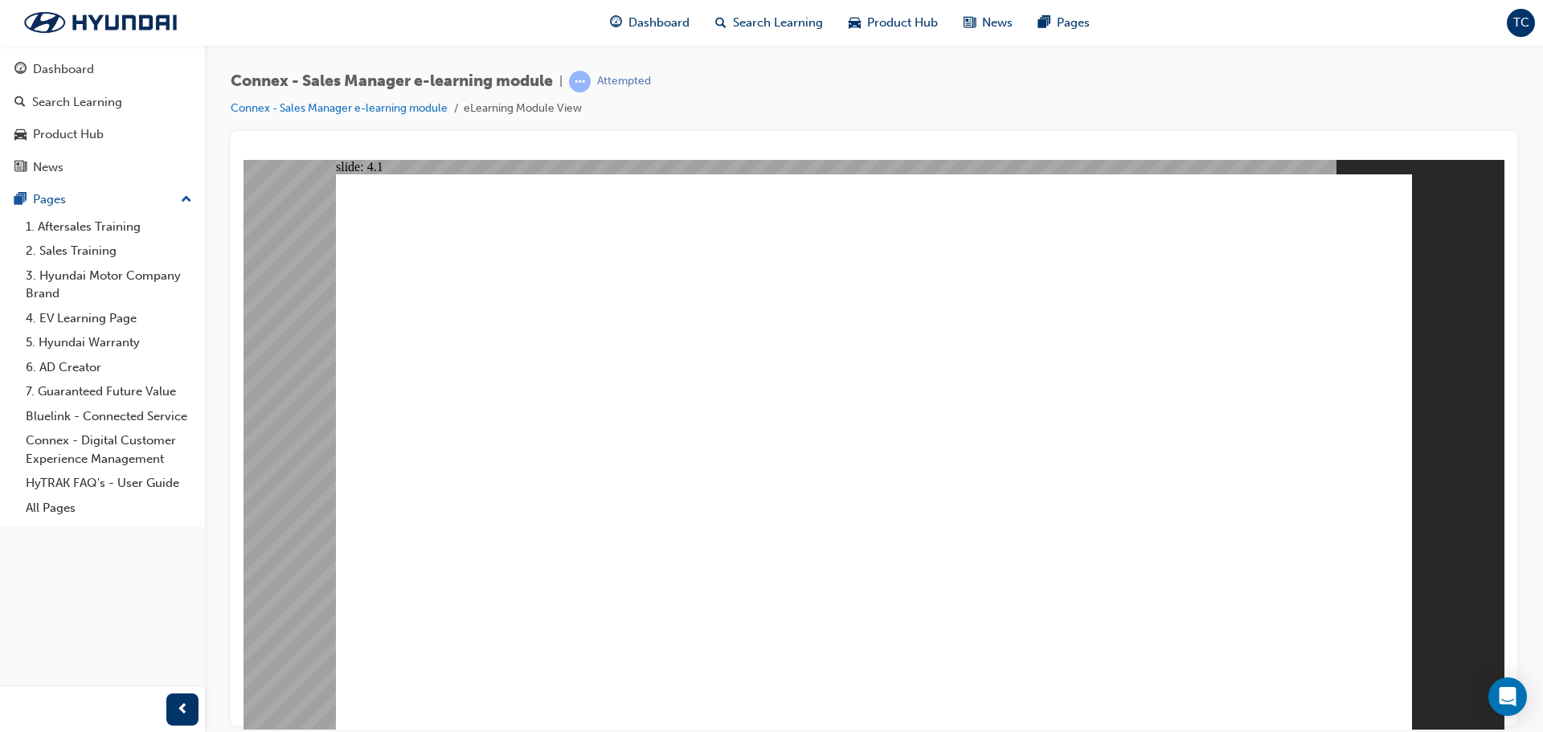
drag, startPoint x: 519, startPoint y: 519, endPoint x: 765, endPoint y: 576, distance: 252.4
drag, startPoint x: 845, startPoint y: 328, endPoint x: 1130, endPoint y: 398, distance: 293.8
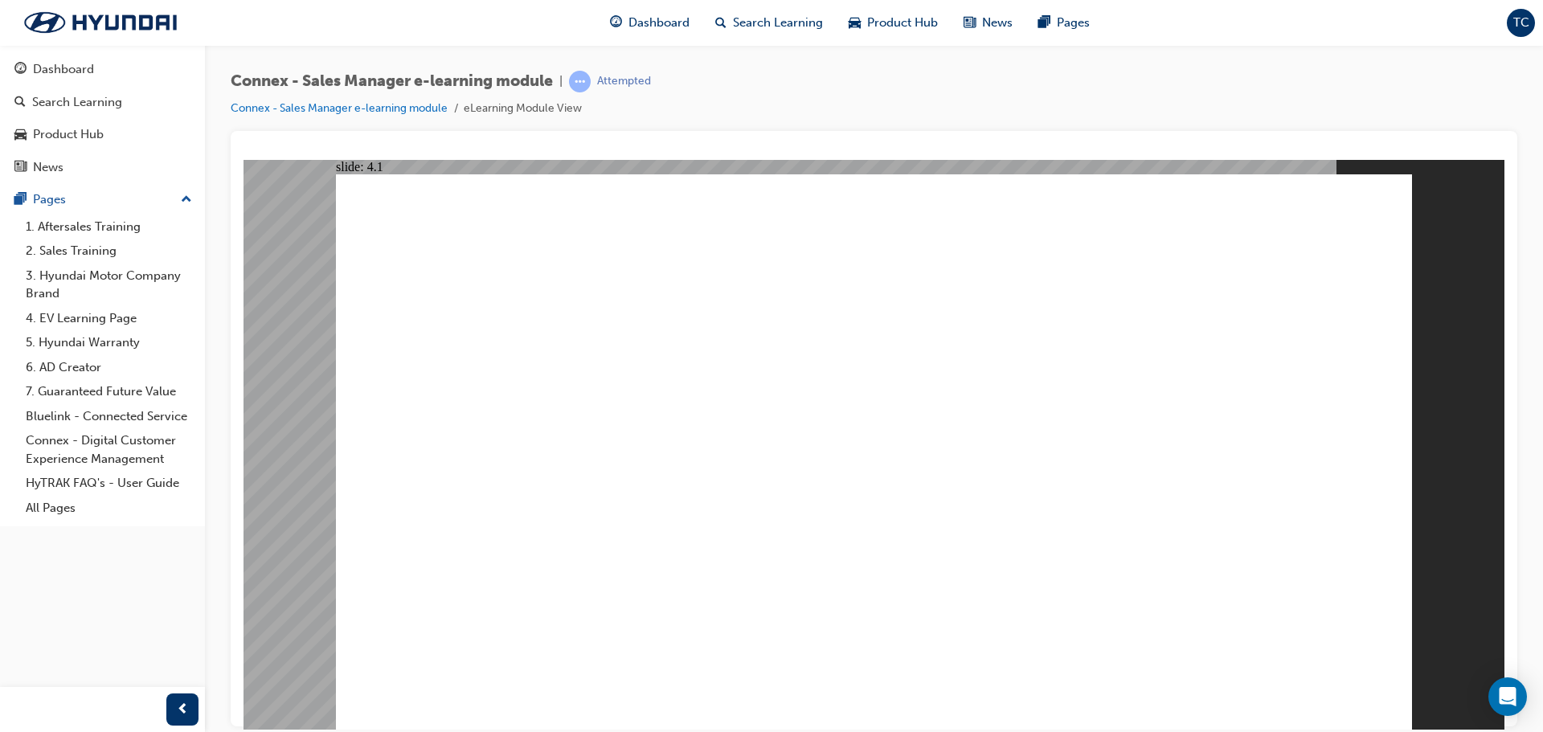
drag, startPoint x: 1148, startPoint y: 391, endPoint x: 799, endPoint y: 305, distance: 359.1
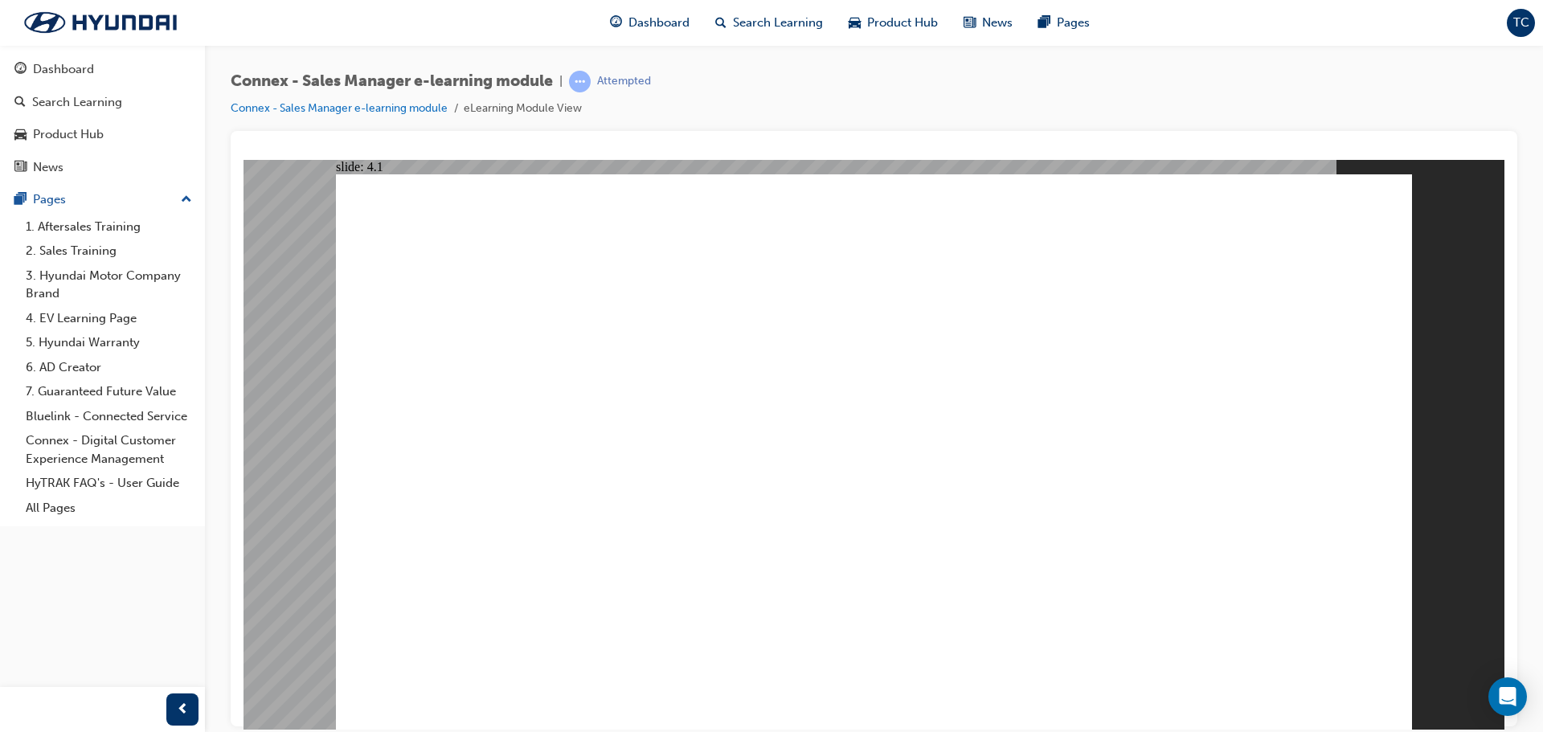
drag, startPoint x: 1135, startPoint y: 393, endPoint x: 845, endPoint y: 339, distance: 295.0
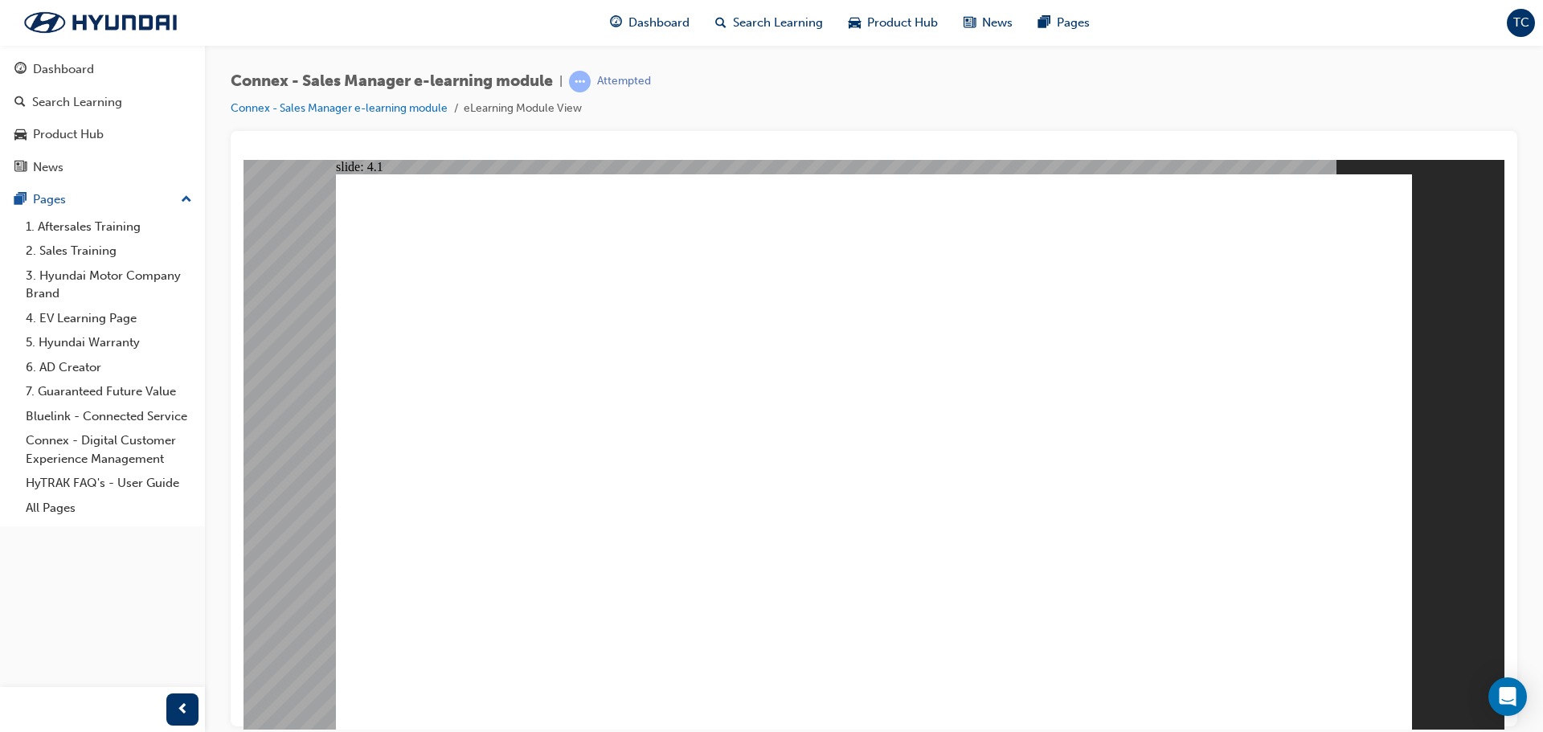
drag, startPoint x: 627, startPoint y: 568, endPoint x: 789, endPoint y: 566, distance: 162.3
drag, startPoint x: 790, startPoint y: 566, endPoint x: 824, endPoint y: 562, distance: 34.7
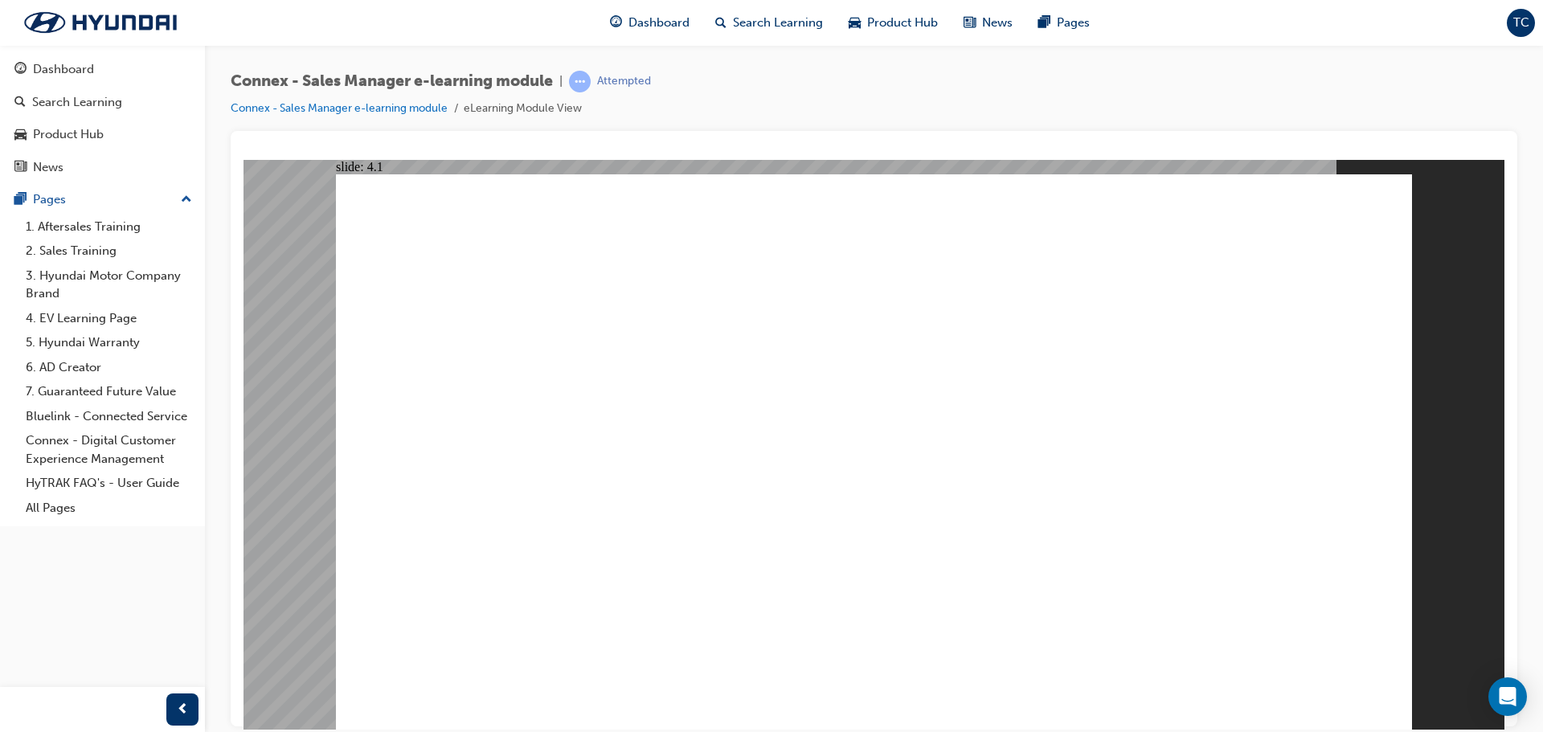
drag, startPoint x: 824, startPoint y: 562, endPoint x: 876, endPoint y: 558, distance: 51.6
drag, startPoint x: 876, startPoint y: 558, endPoint x: 868, endPoint y: 536, distance: 22.9
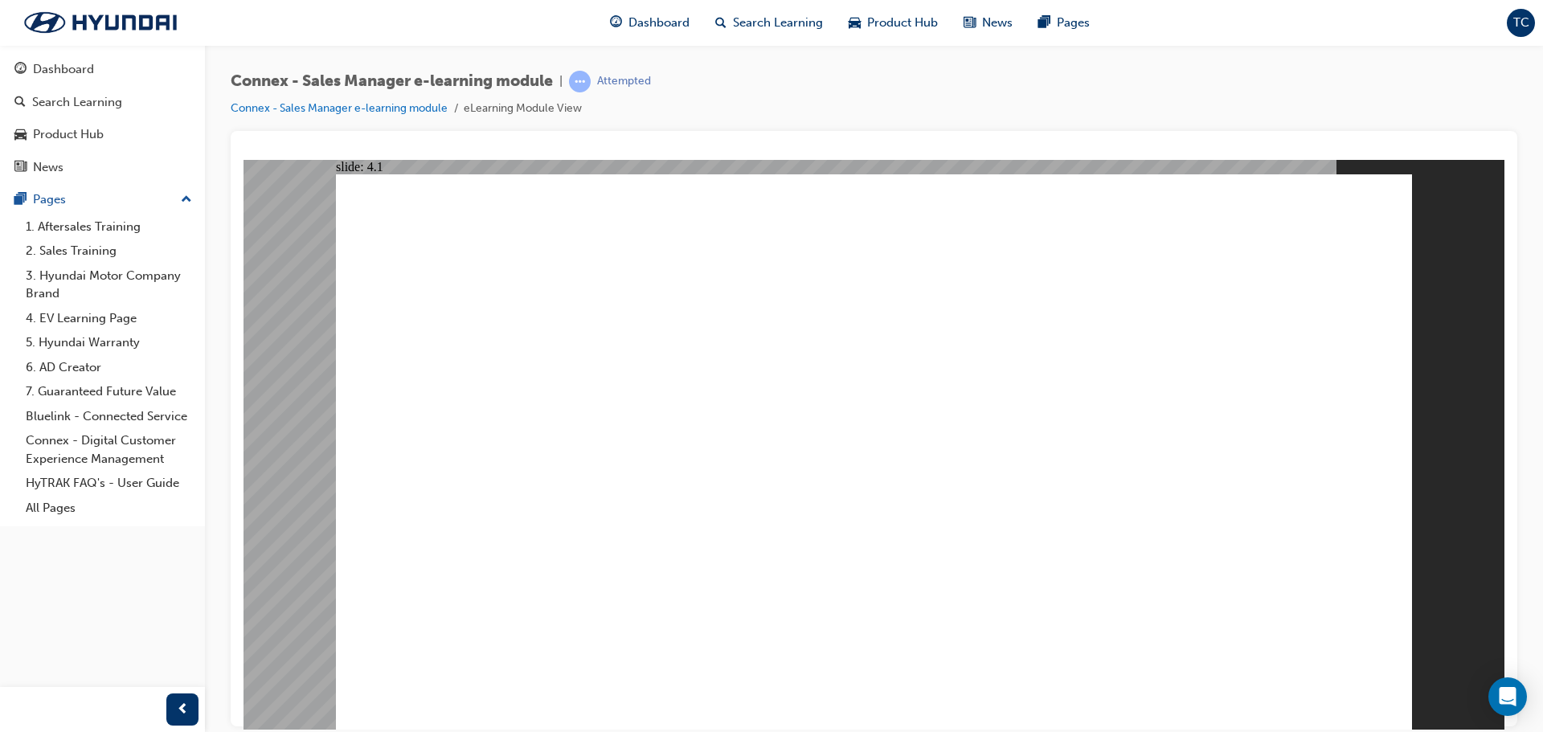
drag, startPoint x: 868, startPoint y: 424, endPoint x: 893, endPoint y: 374, distance: 55.7
drag, startPoint x: 893, startPoint y: 374, endPoint x: 893, endPoint y: 358, distance: 16.9
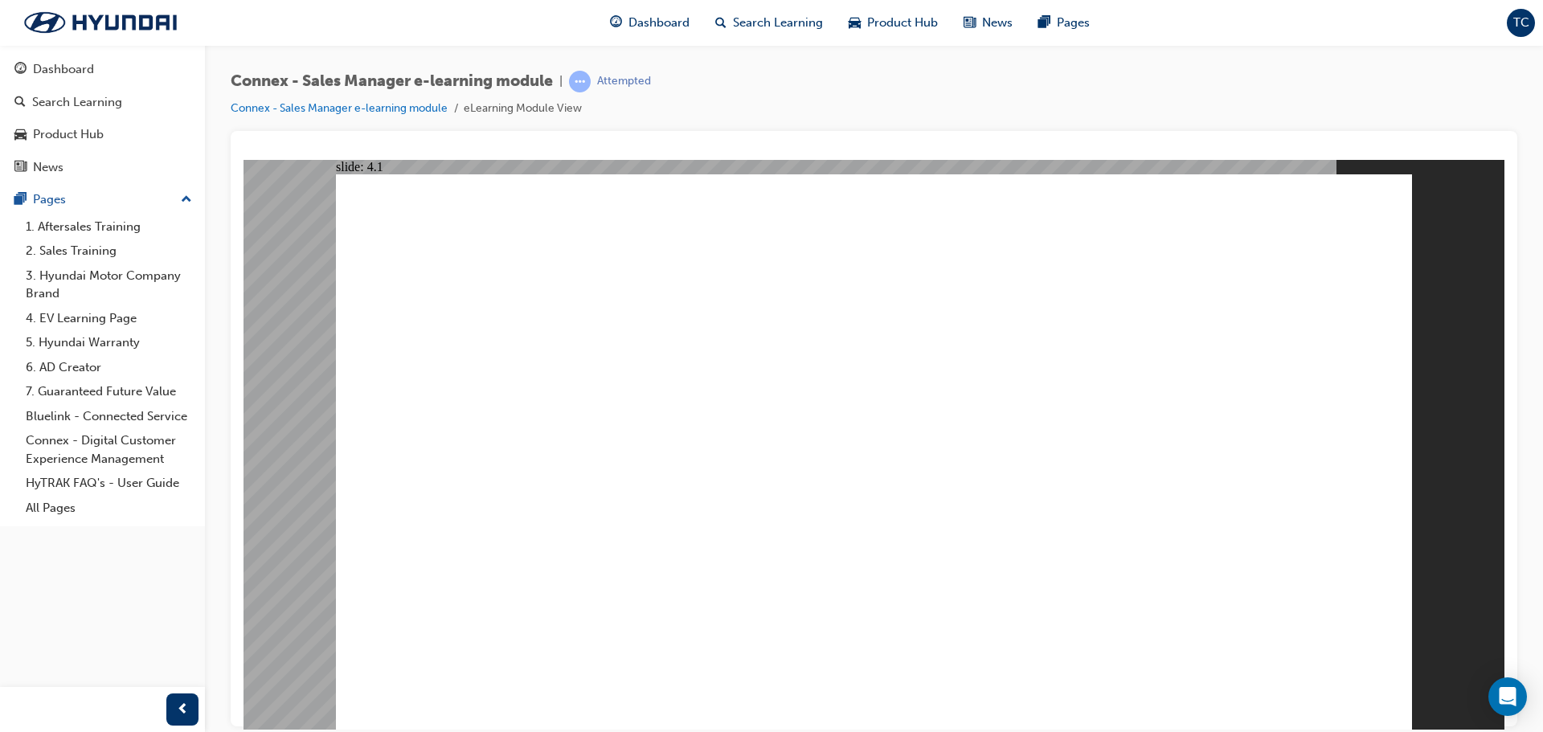
drag, startPoint x: 893, startPoint y: 358, endPoint x: 791, endPoint y: 354, distance: 102.9
drag, startPoint x: 664, startPoint y: 401, endPoint x: 797, endPoint y: 483, distance: 155.8
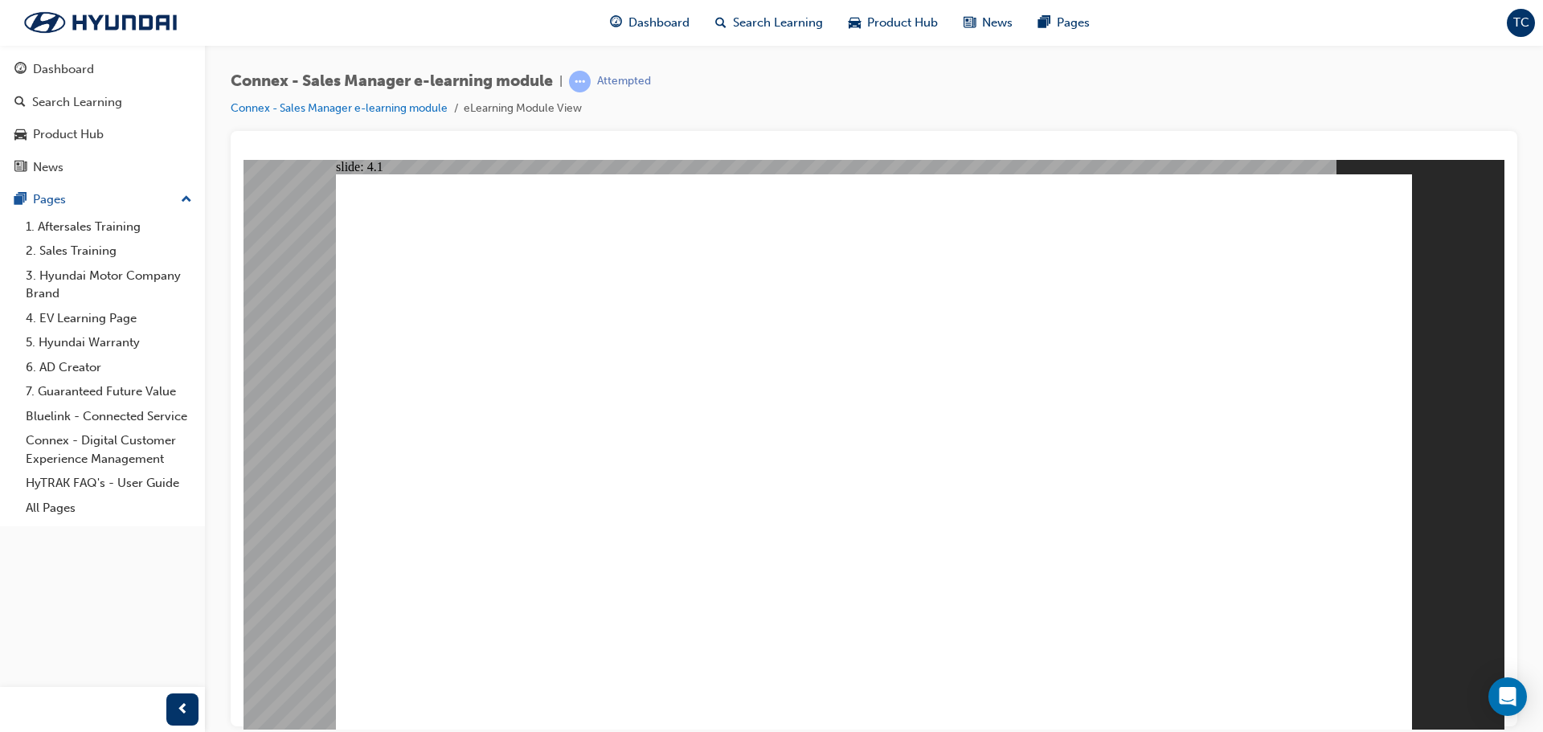
drag, startPoint x: 1018, startPoint y: 455, endPoint x: 1076, endPoint y: 510, distance: 80.1
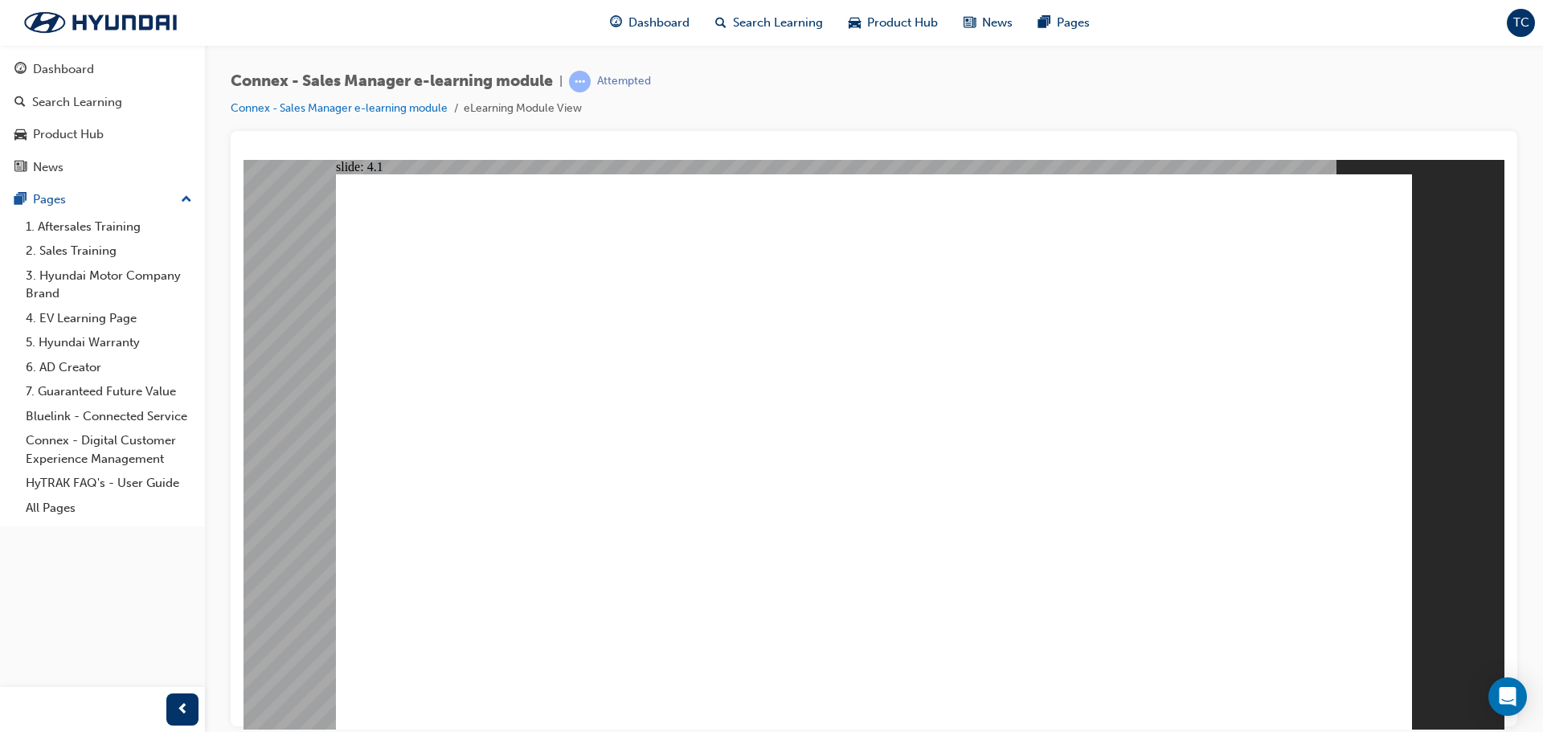
drag, startPoint x: 834, startPoint y: 588, endPoint x: 1013, endPoint y: 627, distance: 183.4
drag, startPoint x: 1013, startPoint y: 627, endPoint x: 1066, endPoint y: 638, distance: 54.0
drag, startPoint x: 1066, startPoint y: 638, endPoint x: 693, endPoint y: 559, distance: 381.8
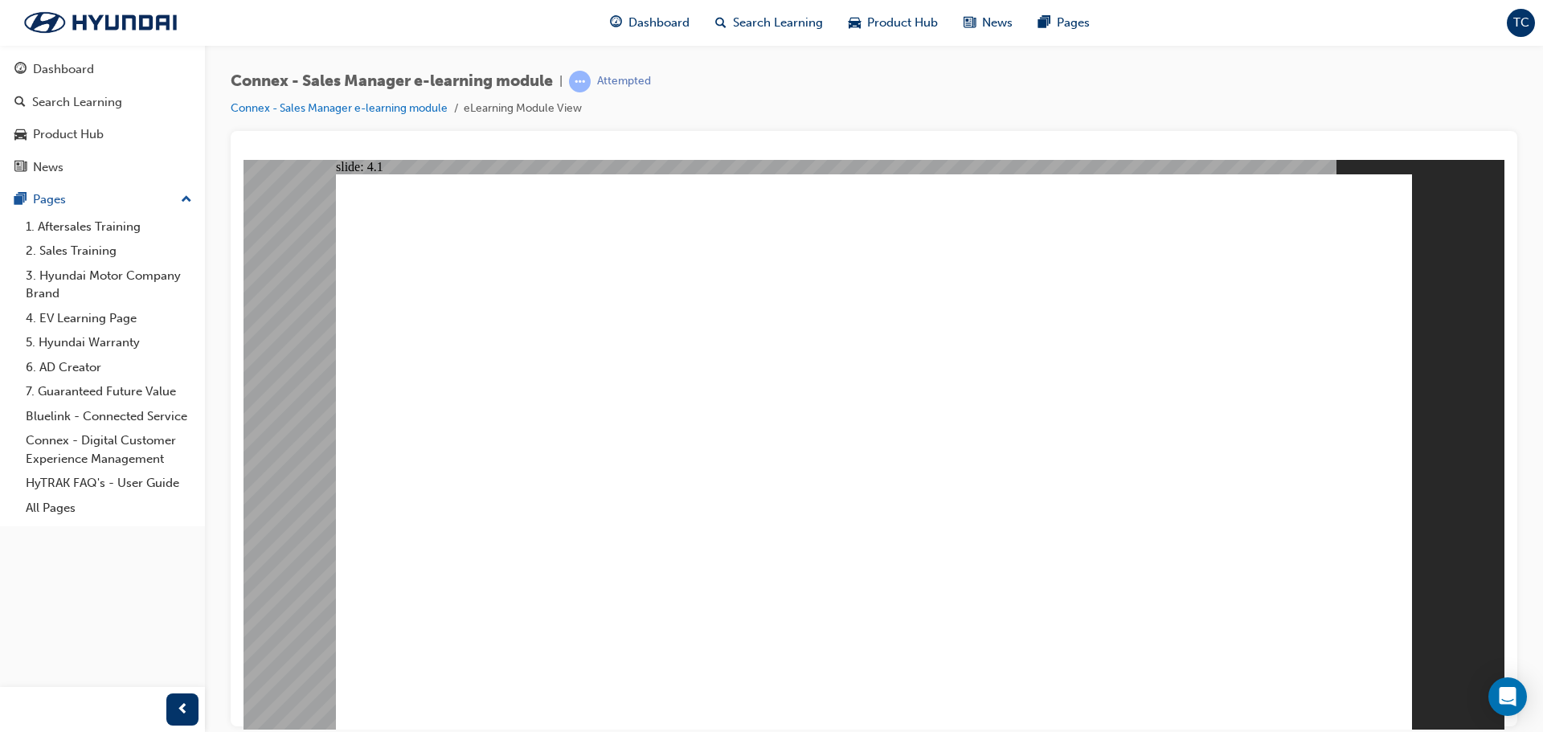
drag, startPoint x: 898, startPoint y: 652, endPoint x: 891, endPoint y: 617, distance: 35.3
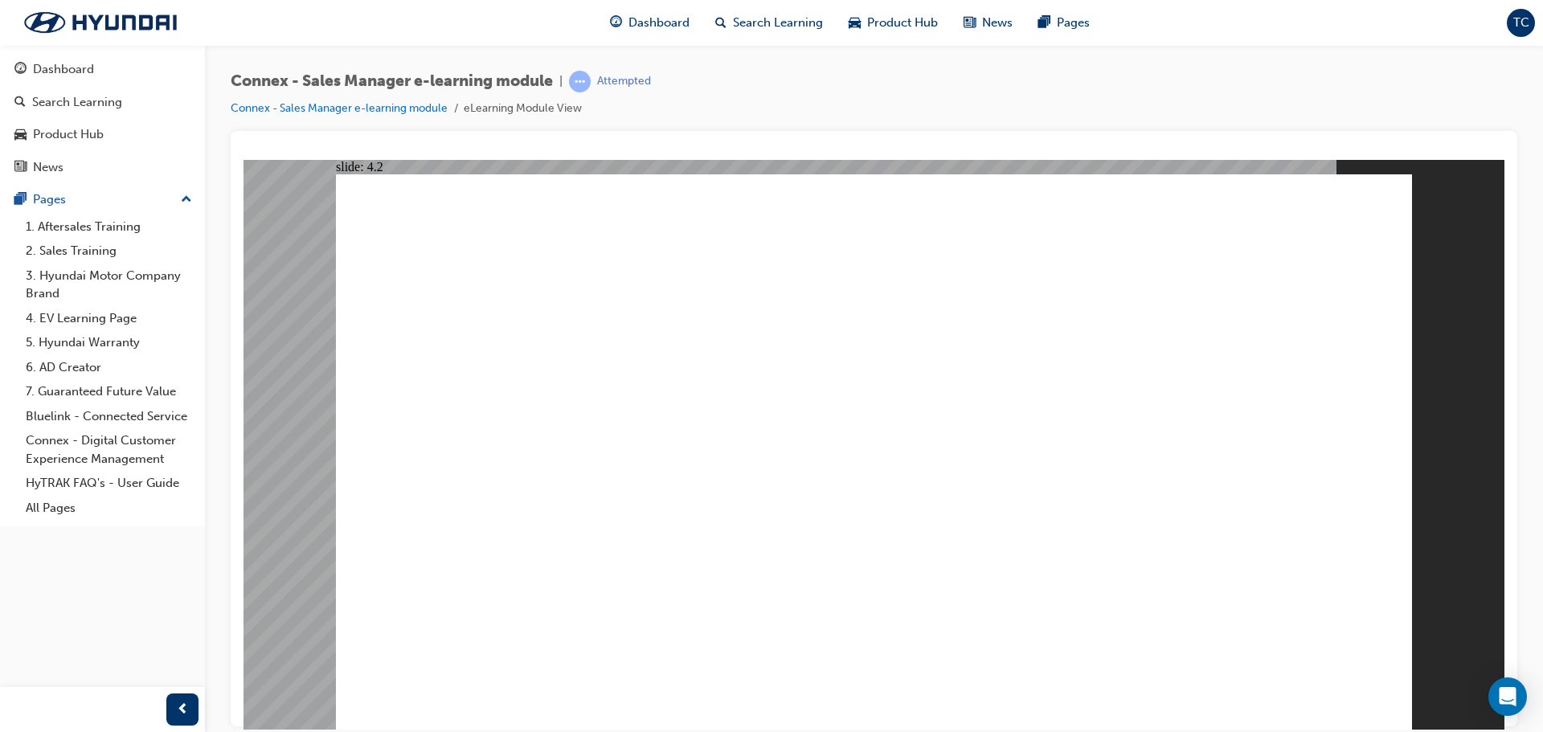
drag, startPoint x: 912, startPoint y: 436, endPoint x: 1071, endPoint y: 543, distance: 191.6
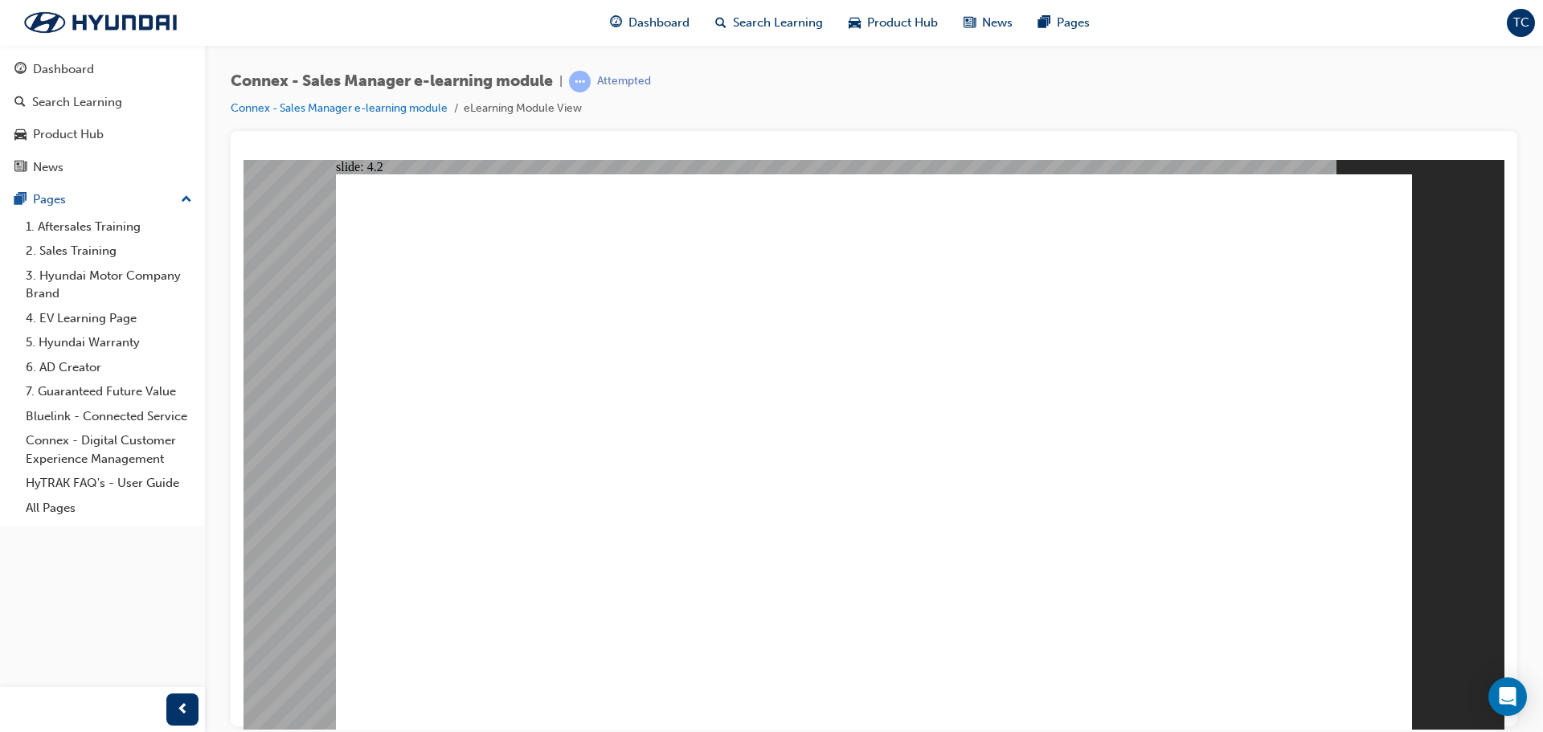
drag, startPoint x: 1156, startPoint y: 556, endPoint x: 905, endPoint y: 436, distance: 277.8
drag, startPoint x: 1155, startPoint y: 550, endPoint x: 913, endPoint y: 432, distance: 268.1
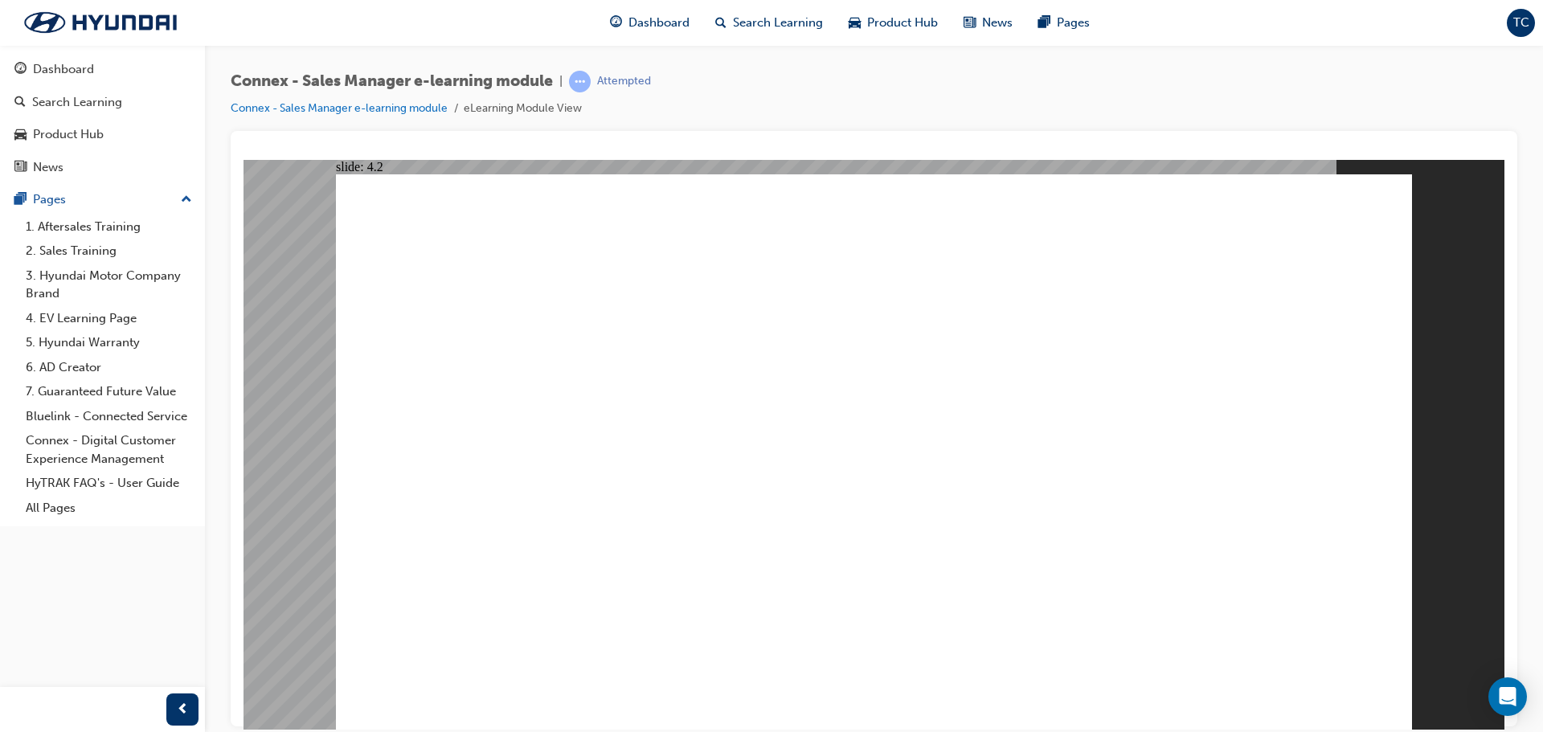
drag, startPoint x: 914, startPoint y: 436, endPoint x: 1244, endPoint y: 600, distance: 367.9
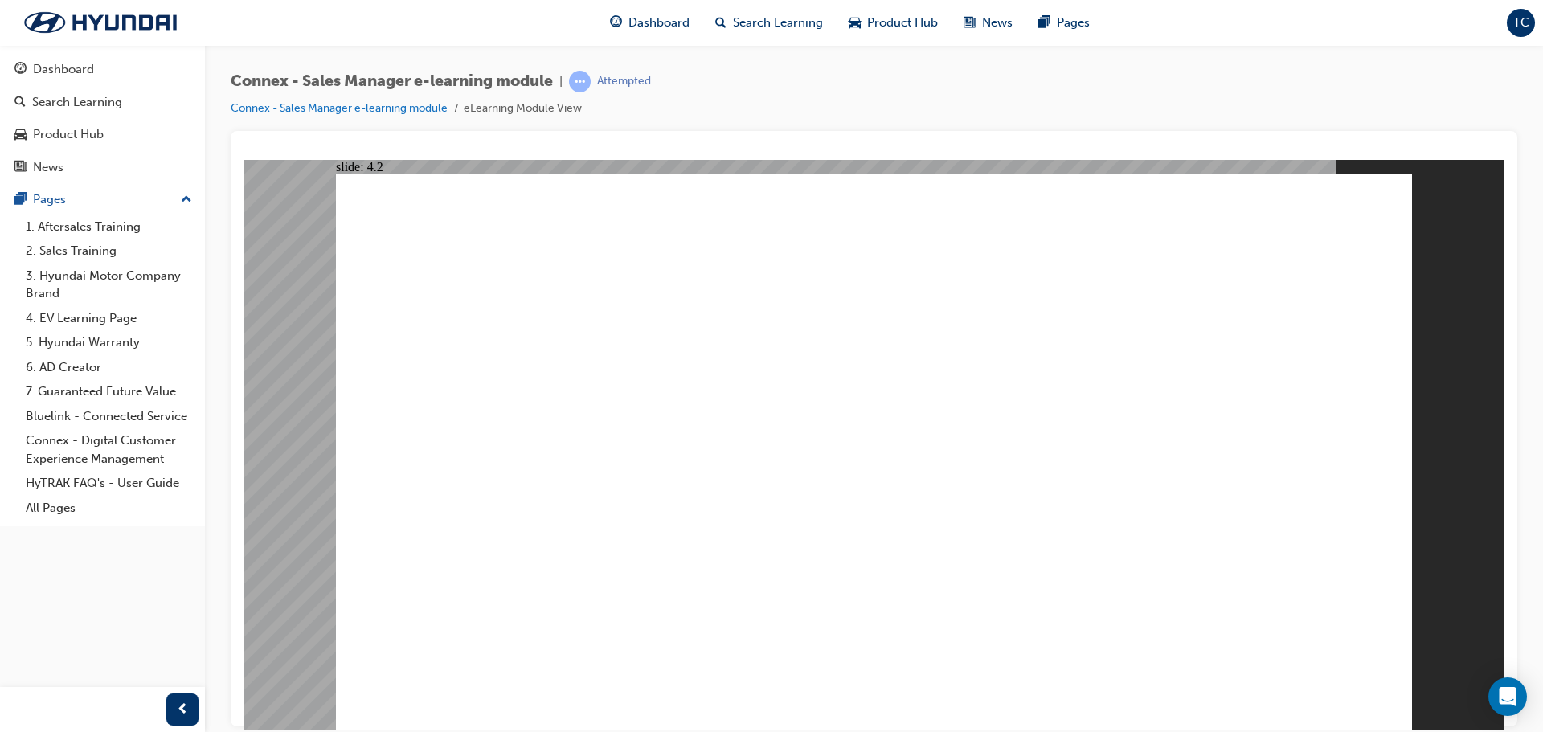
drag, startPoint x: 1155, startPoint y: 551, endPoint x: 922, endPoint y: 441, distance: 257.7
drag, startPoint x: 922, startPoint y: 434, endPoint x: 1242, endPoint y: 575, distance: 350.4
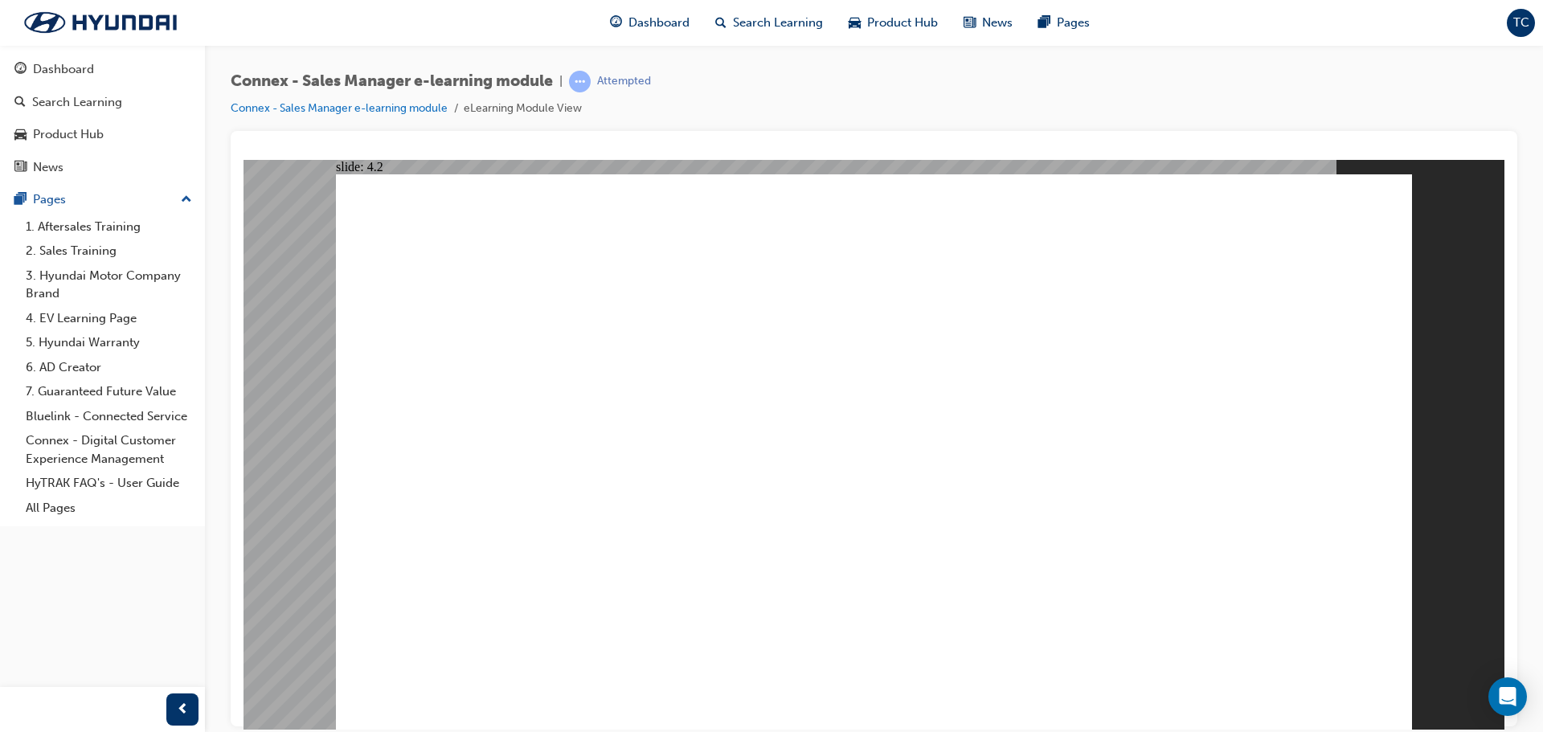
drag, startPoint x: 780, startPoint y: 393, endPoint x: 1011, endPoint y: 451, distance: 237.7
click at [243, 159] on image at bounding box center [243, 159] width 0 height 0
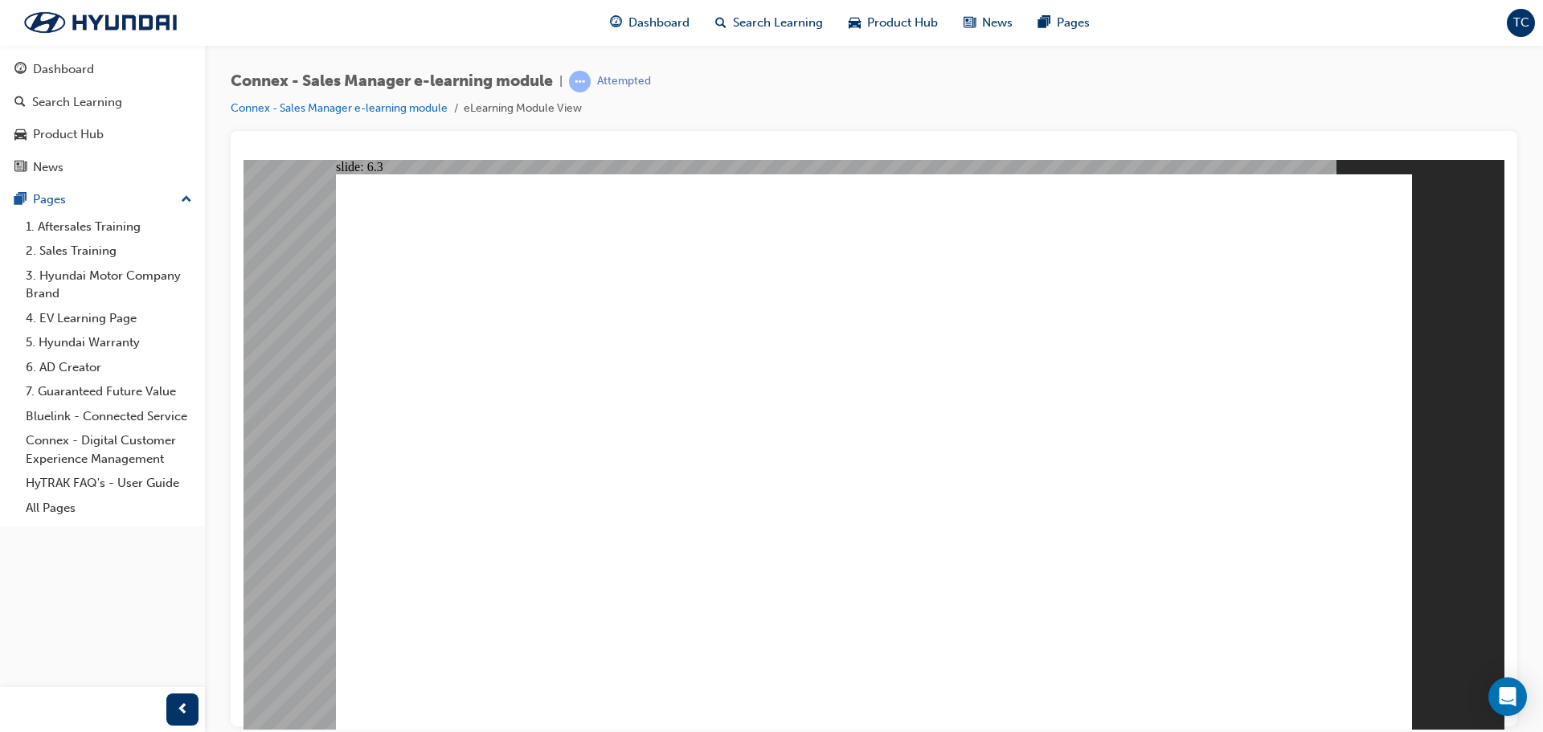
drag, startPoint x: 780, startPoint y: 505, endPoint x: 711, endPoint y: 501, distance: 69.2
drag, startPoint x: 702, startPoint y: 500, endPoint x: 680, endPoint y: 497, distance: 21.8
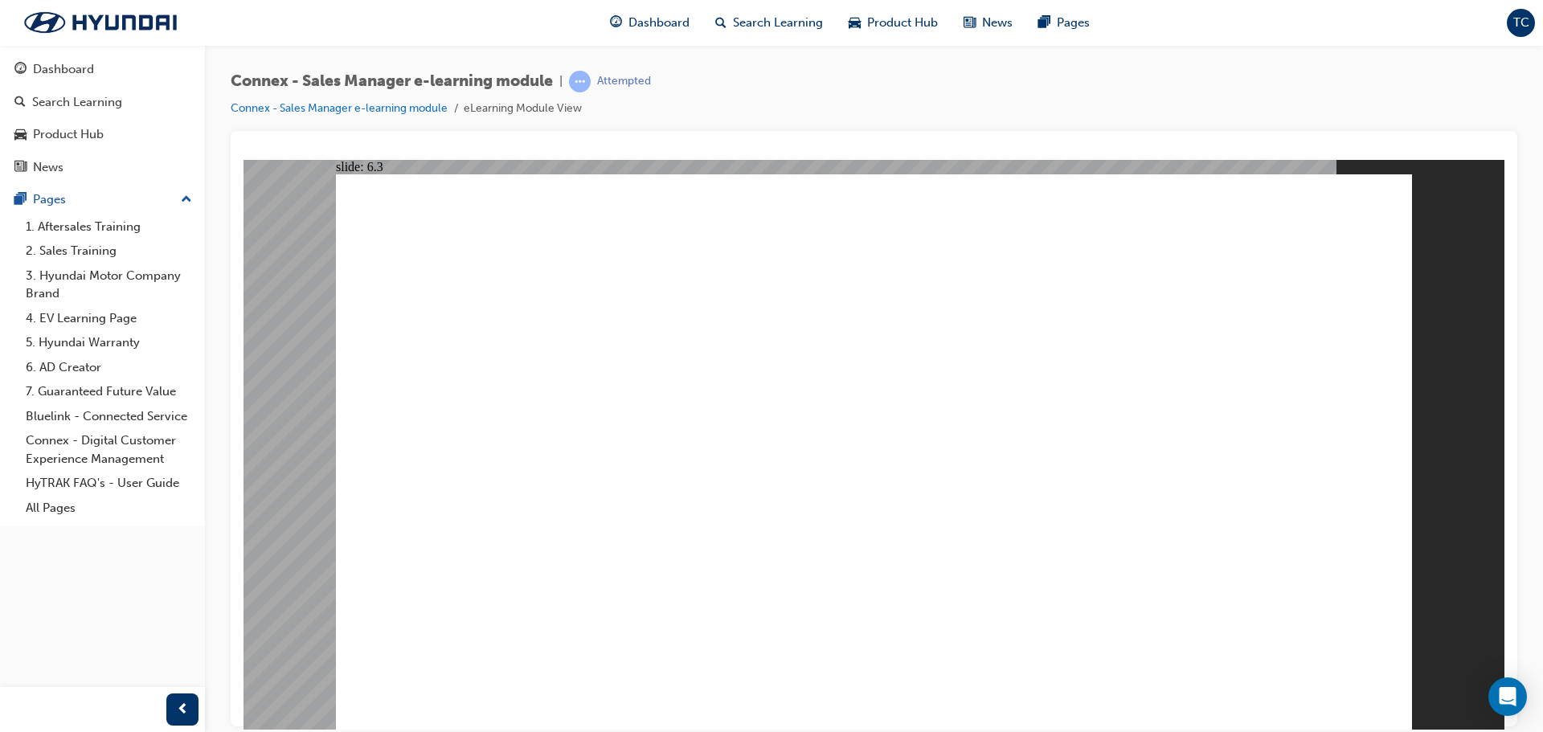
drag, startPoint x: 567, startPoint y: 500, endPoint x: 1026, endPoint y: 506, distance: 458.8
drag, startPoint x: 1179, startPoint y: 511, endPoint x: 1306, endPoint y: 517, distance: 127.9
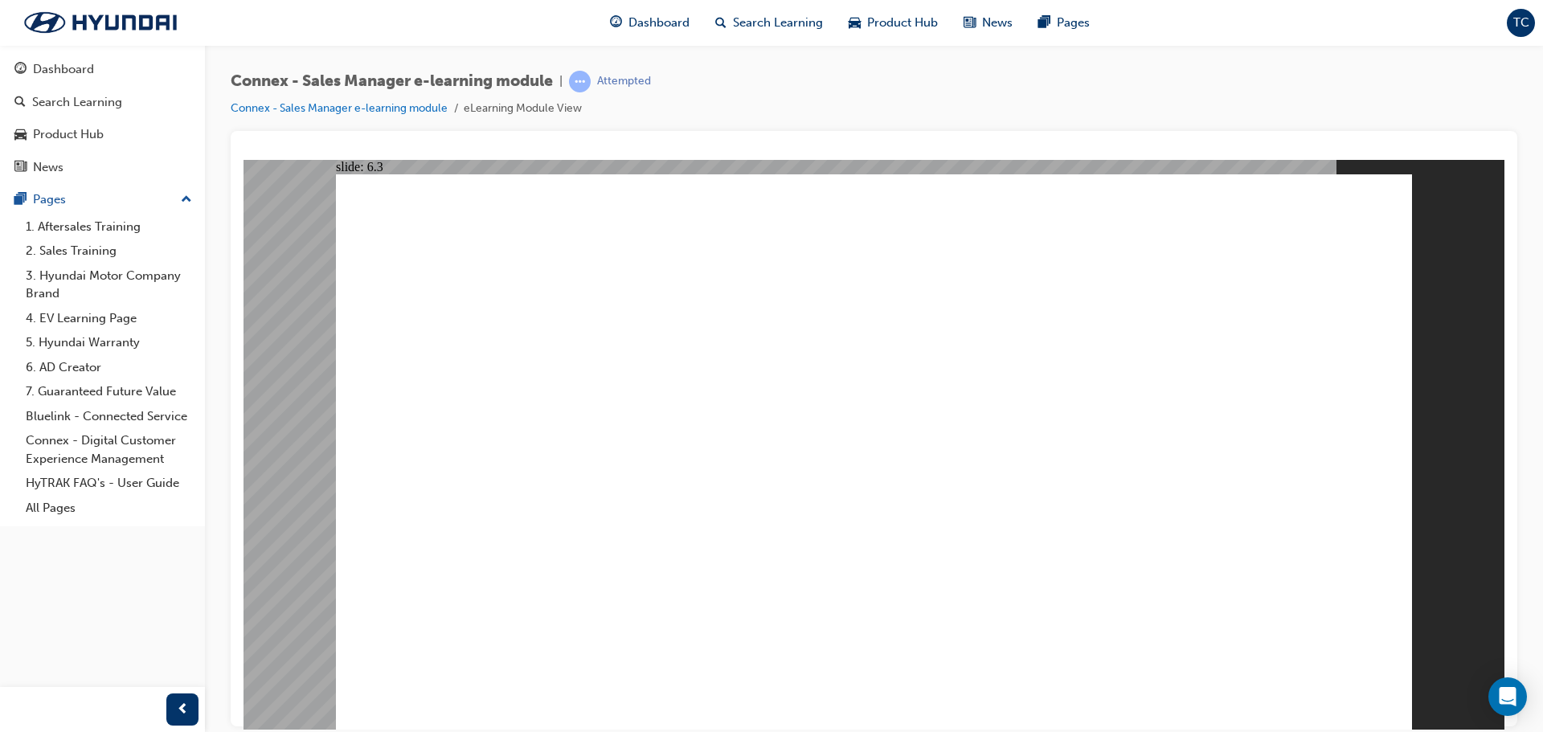
drag, startPoint x: 895, startPoint y: 433, endPoint x: 593, endPoint y: 433, distance: 302.1
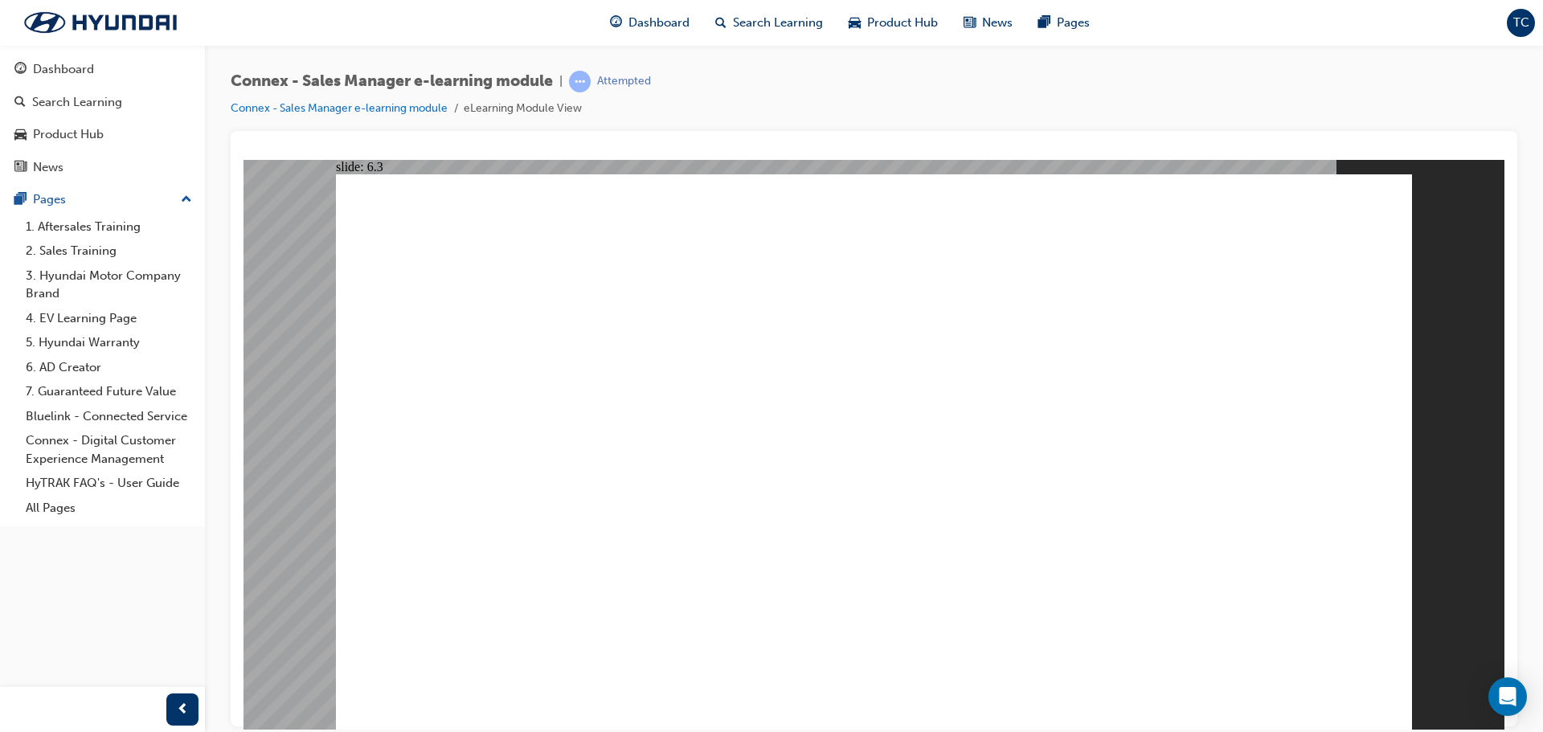
drag, startPoint x: 464, startPoint y: 354, endPoint x: 704, endPoint y: 376, distance: 240.4
click at [704, 376] on div "Group 1 Rectangle 1 Rectangle 2 7. Business Sales 7.1 New Fleet Request Creatio…" at bounding box center [874, 459] width 1076 height 570
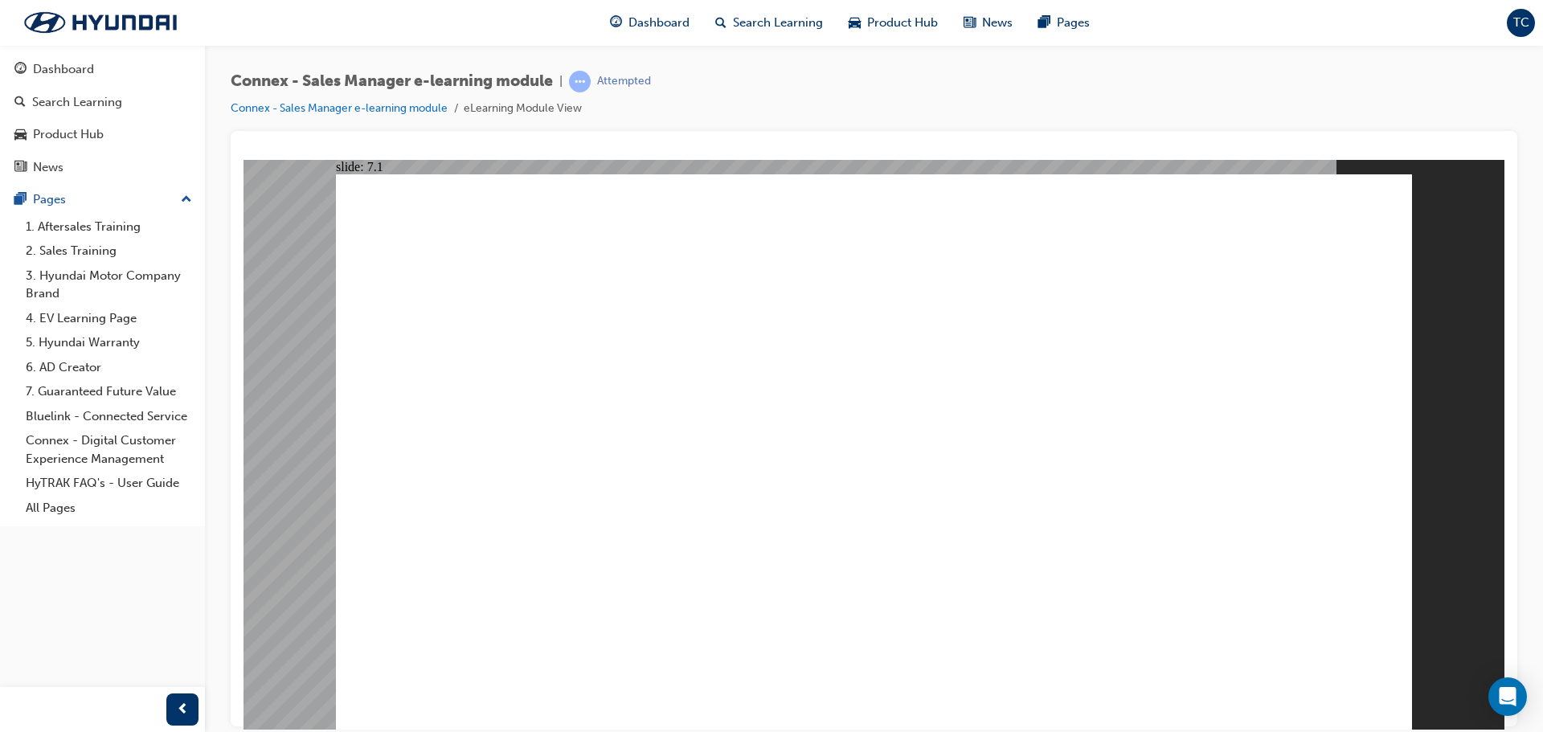
drag, startPoint x: 896, startPoint y: 354, endPoint x: 955, endPoint y: 301, distance: 79.1
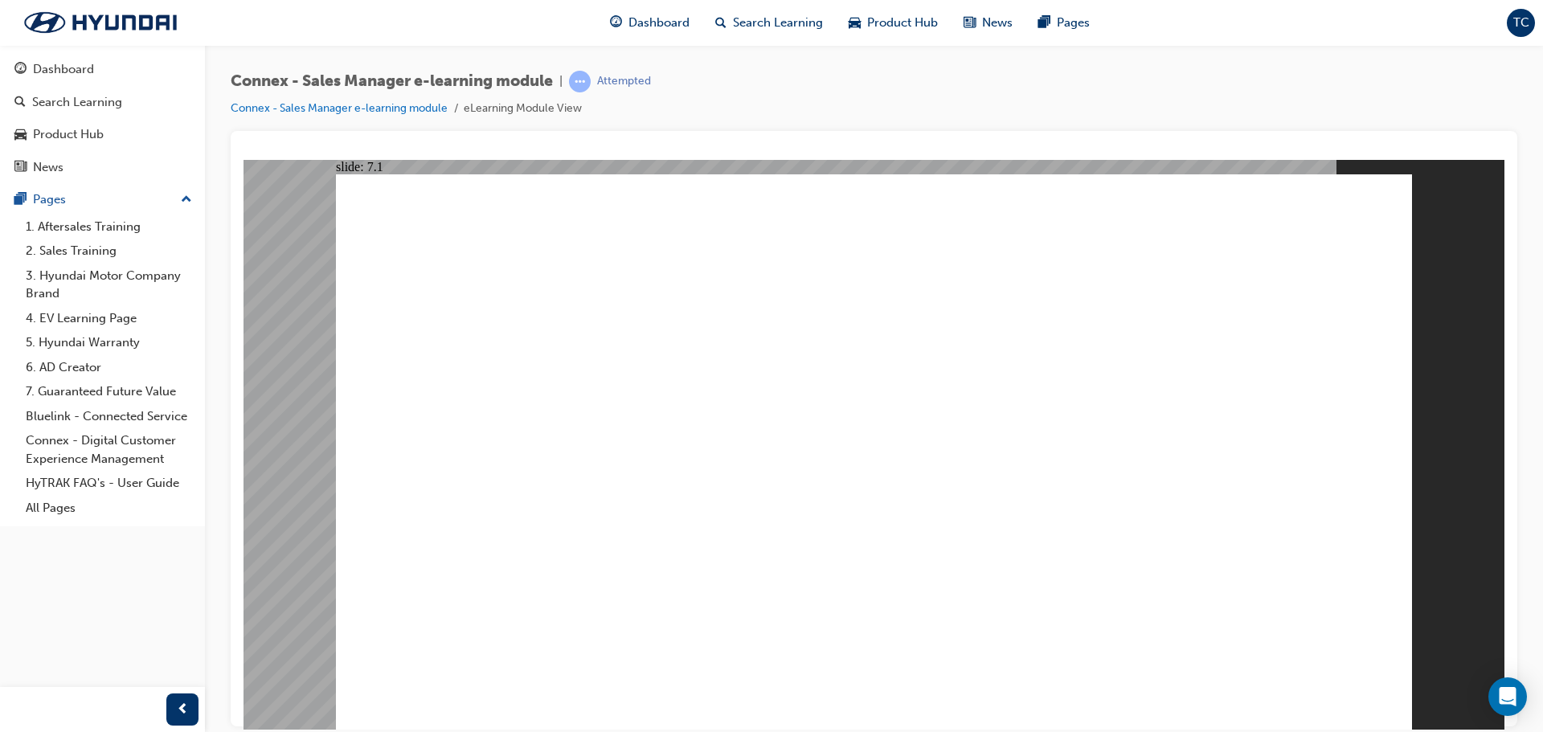
drag, startPoint x: 539, startPoint y: 517, endPoint x: 540, endPoint y: 534, distance: 16.9
